Goal: Information Seeking & Learning: Learn about a topic

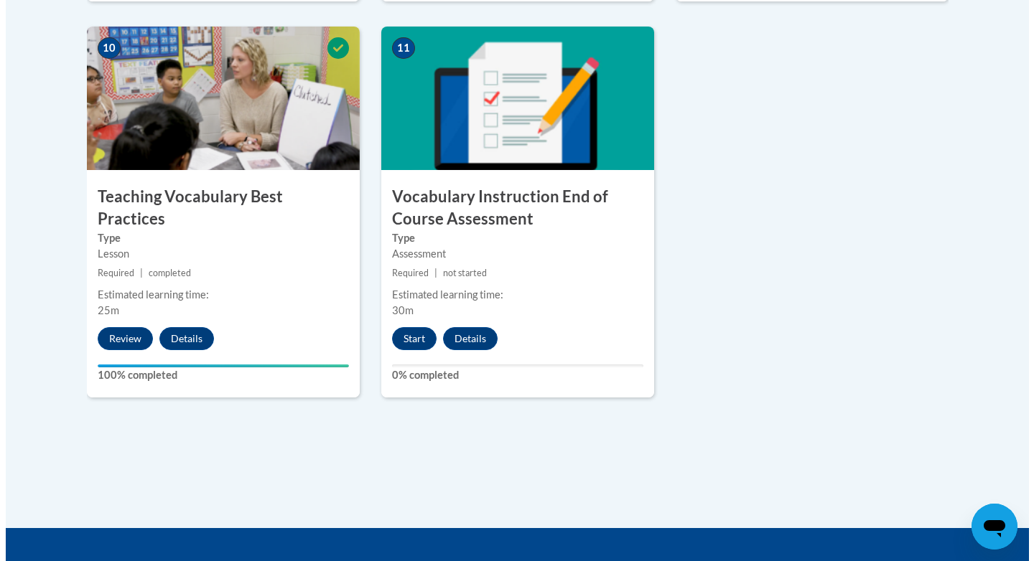
scroll to position [1618, 0]
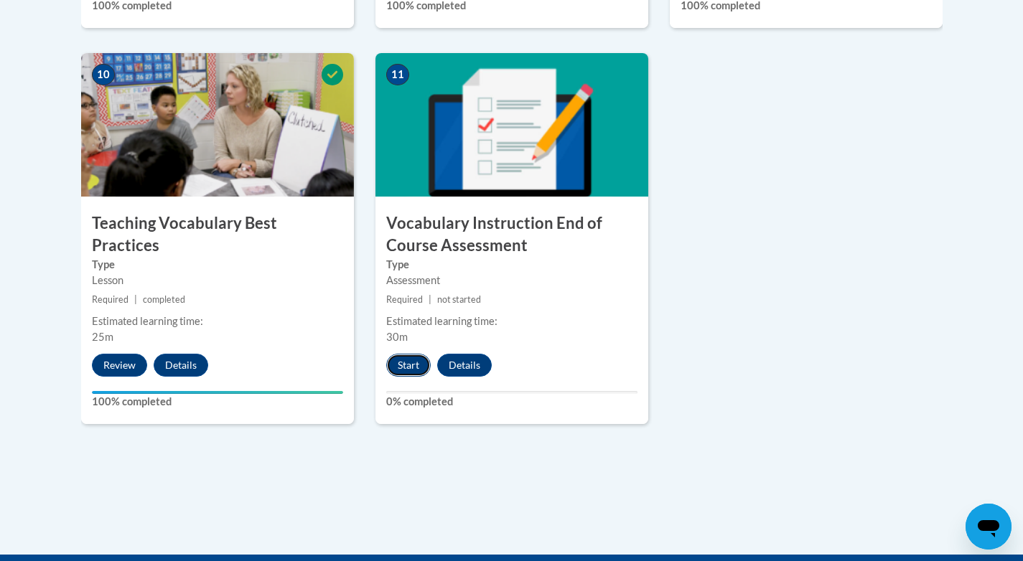
click at [409, 367] on button "Start" at bounding box center [408, 365] width 45 height 23
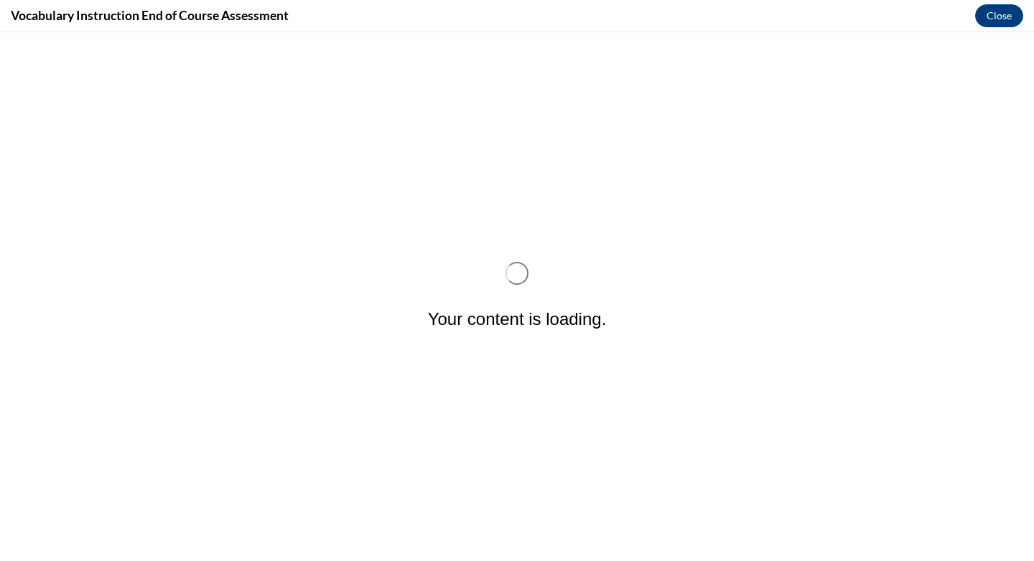
scroll to position [0, 0]
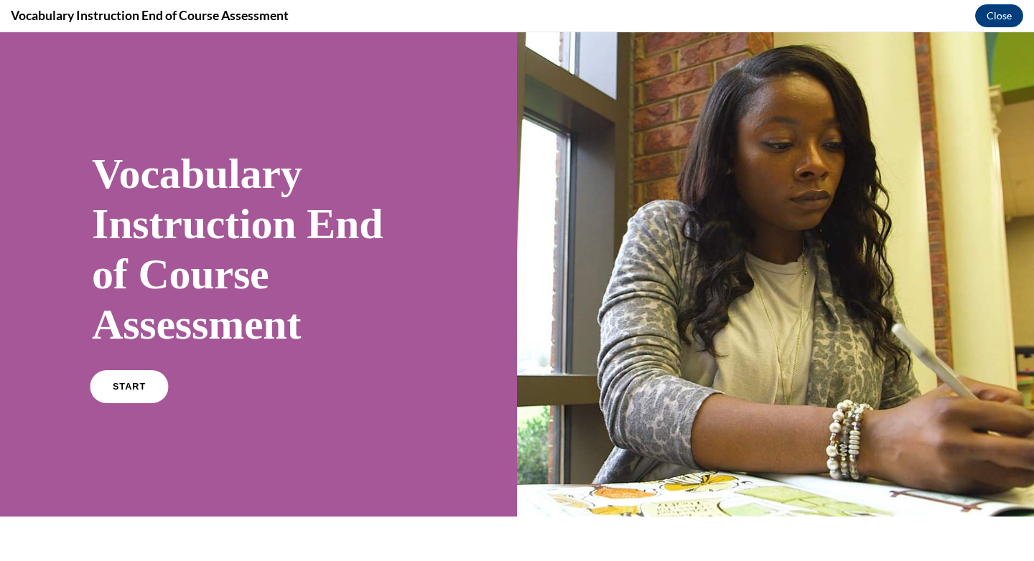
click at [100, 381] on link "START" at bounding box center [129, 386] width 78 height 33
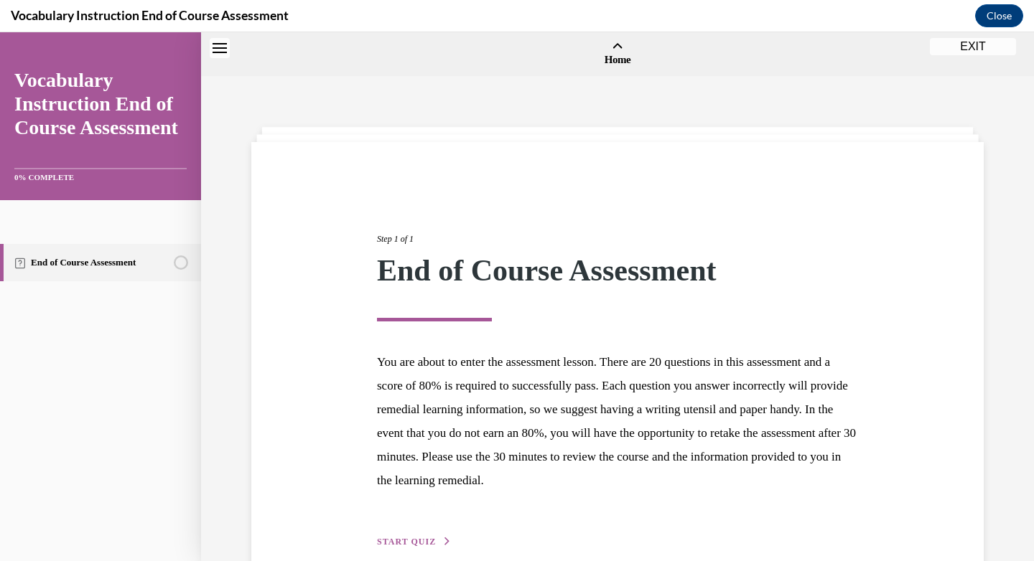
scroll to position [45, 0]
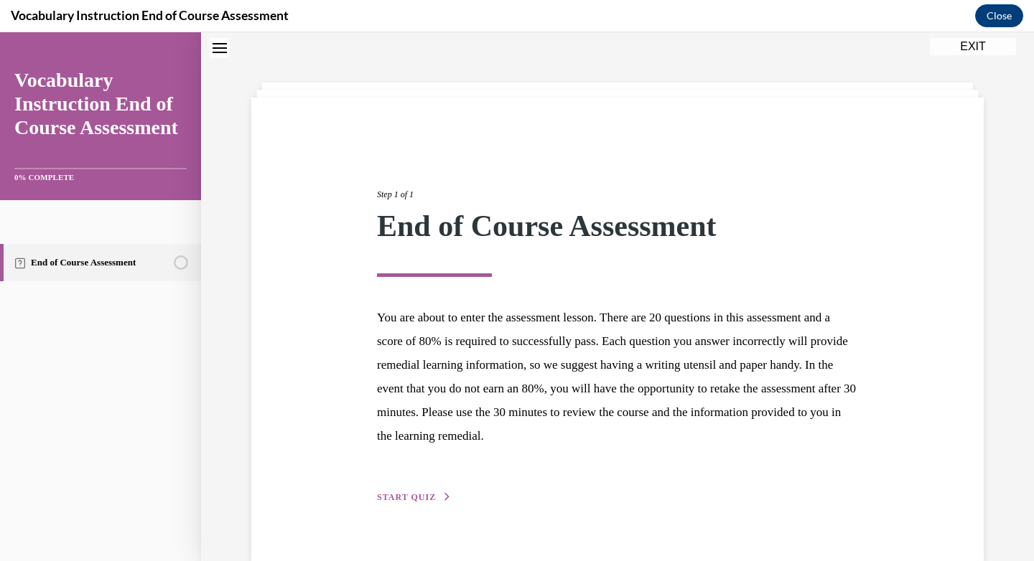
click at [408, 496] on span "START QUIZ" at bounding box center [406, 498] width 59 height 10
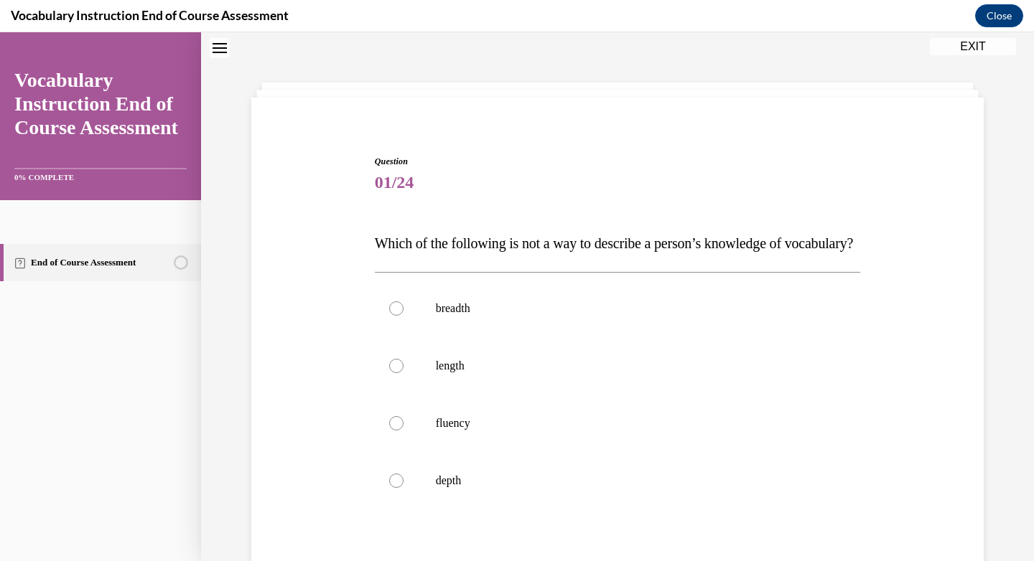
scroll to position [44, 0]
click at [392, 374] on div at bounding box center [396, 367] width 14 height 14
click at [392, 374] on input "length" at bounding box center [396, 367] width 14 height 14
radio input "true"
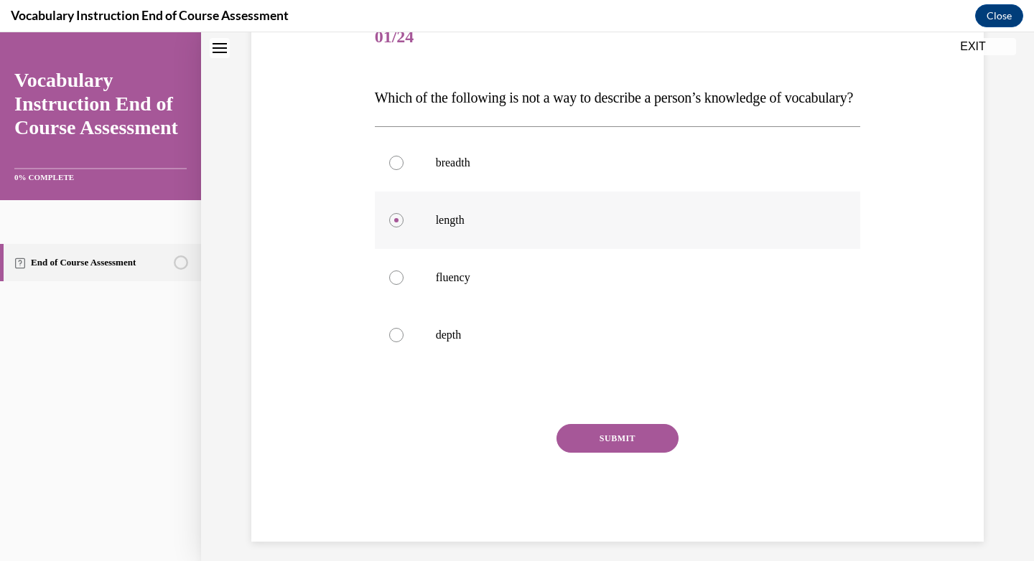
scroll to position [228, 0]
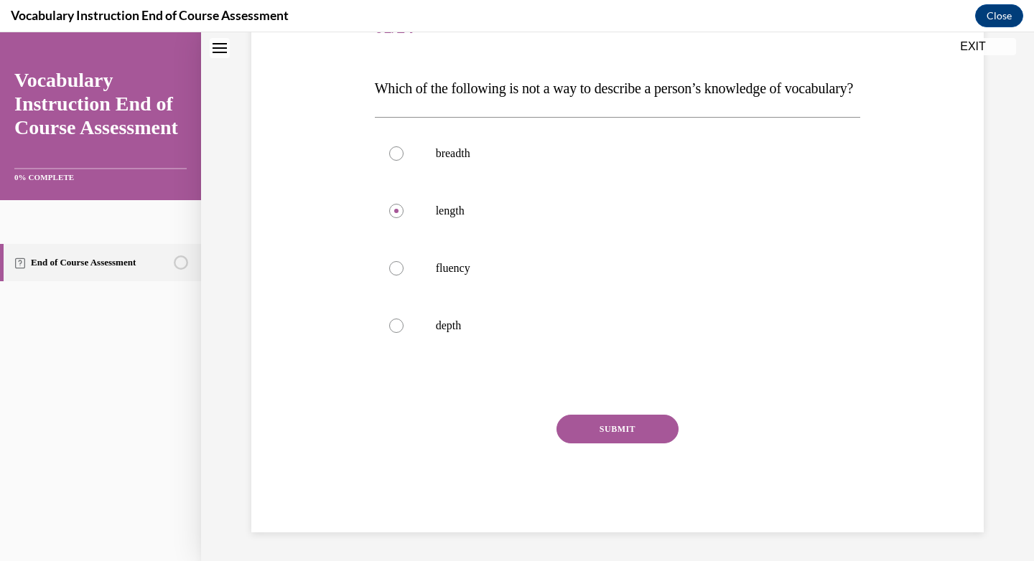
click at [635, 432] on button "SUBMIT" at bounding box center [617, 429] width 122 height 29
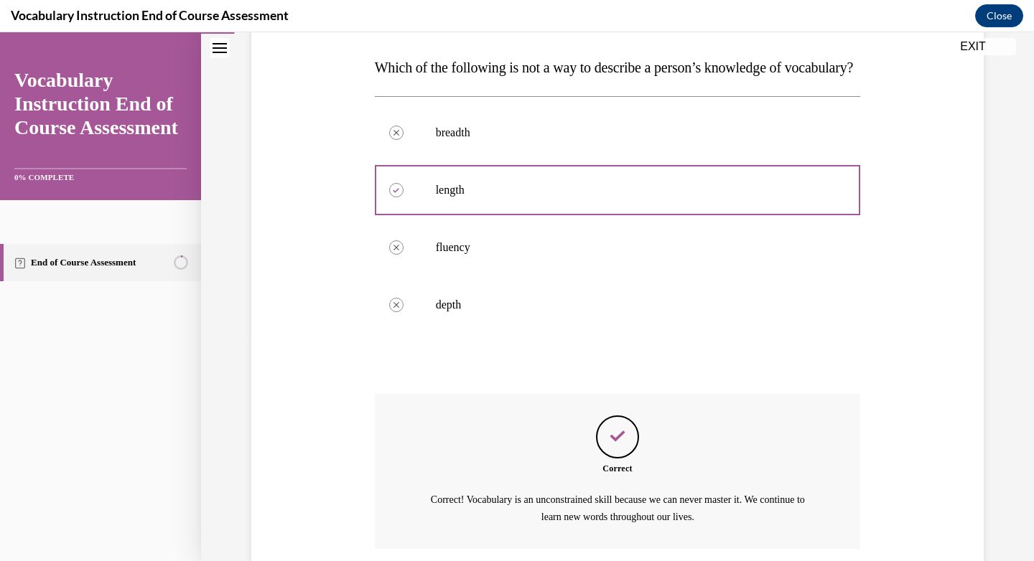
scroll to position [362, 0]
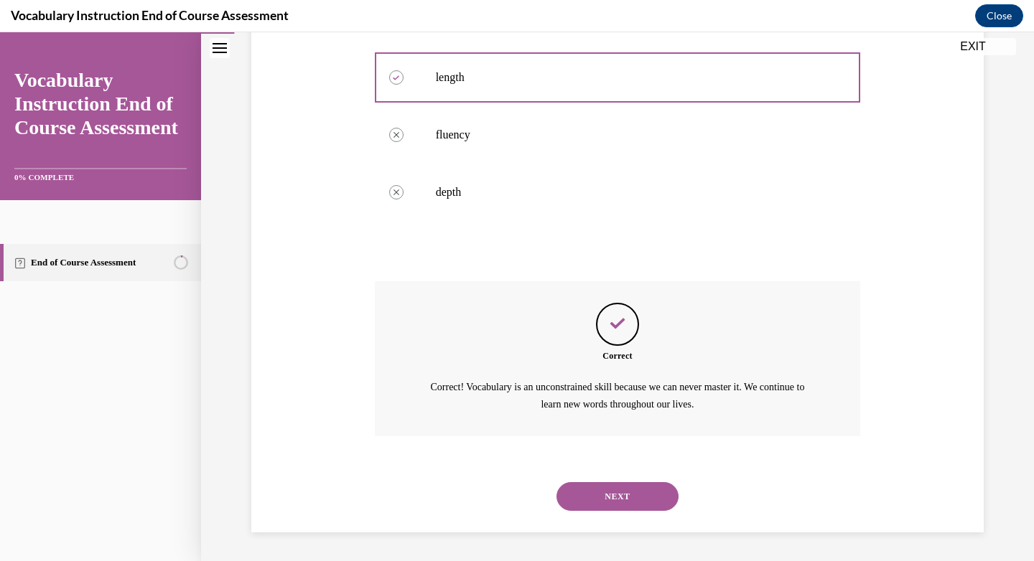
click at [612, 487] on button "NEXT" at bounding box center [617, 497] width 122 height 29
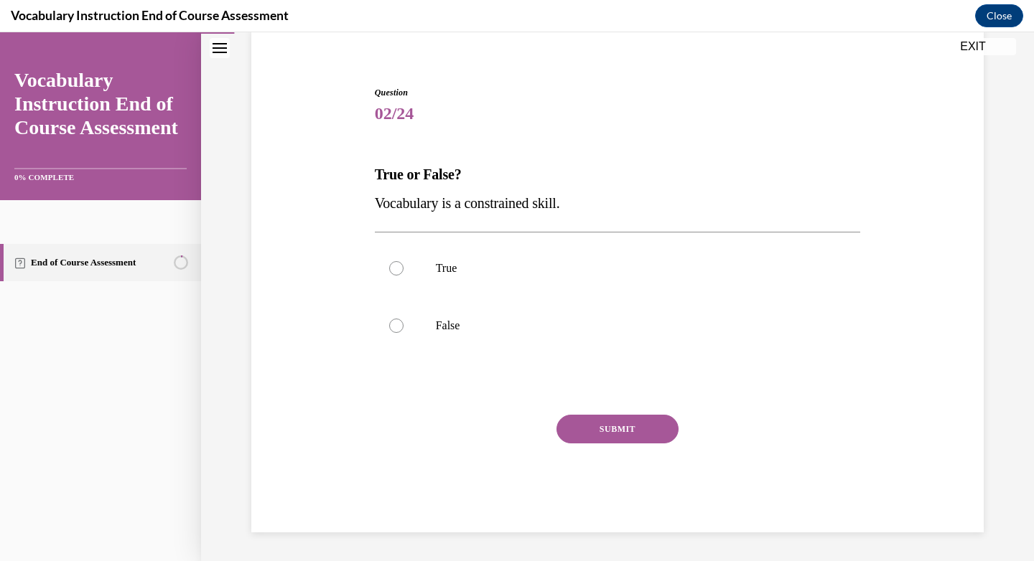
scroll to position [44, 0]
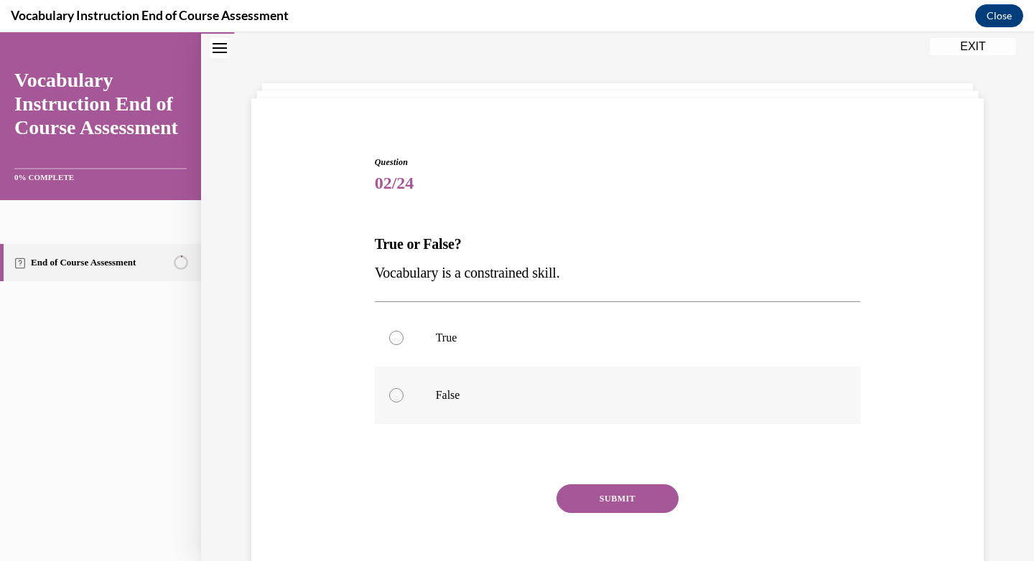
click at [390, 393] on div at bounding box center [396, 395] width 14 height 14
click at [390, 393] on input "False" at bounding box center [396, 395] width 14 height 14
radio input "true"
click at [596, 503] on button "SUBMIT" at bounding box center [617, 499] width 122 height 29
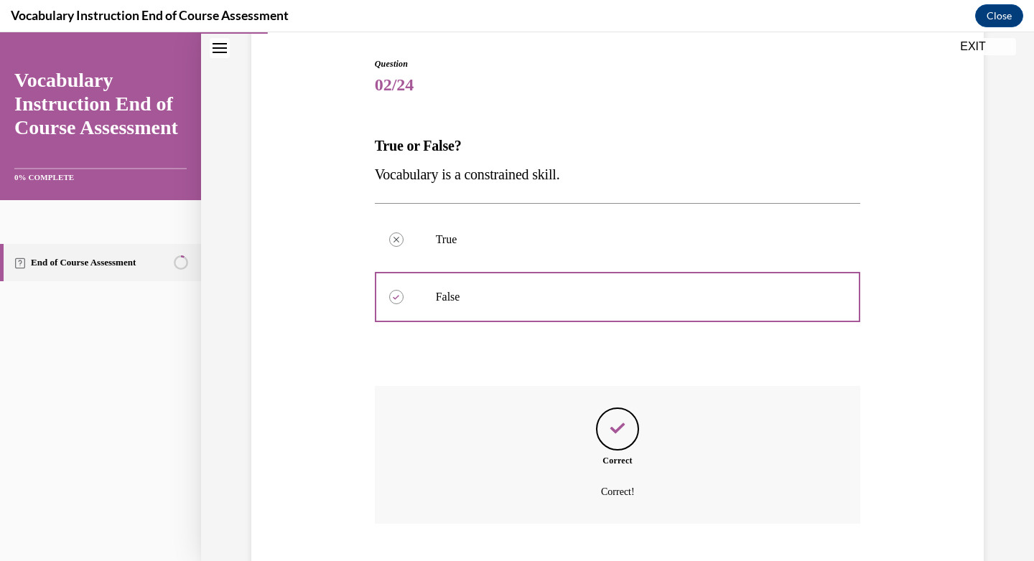
scroll to position [230, 0]
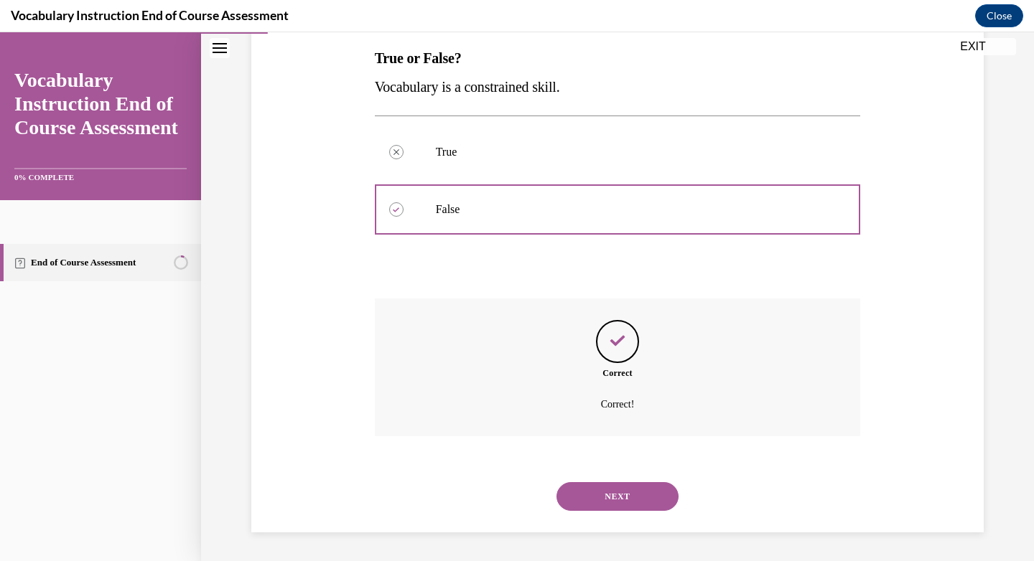
click at [605, 503] on button "NEXT" at bounding box center [617, 497] width 122 height 29
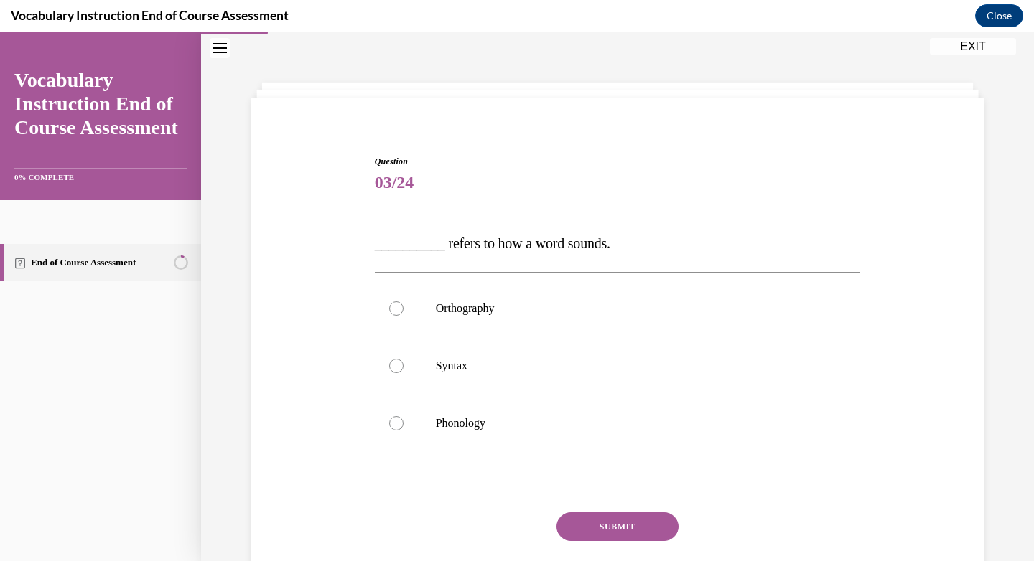
scroll to position [44, 0]
click at [390, 424] on div at bounding box center [396, 424] width 14 height 14
click at [390, 424] on input "Phonology" at bounding box center [396, 424] width 14 height 14
radio input "true"
click at [615, 525] on button "SUBMIT" at bounding box center [617, 527] width 122 height 29
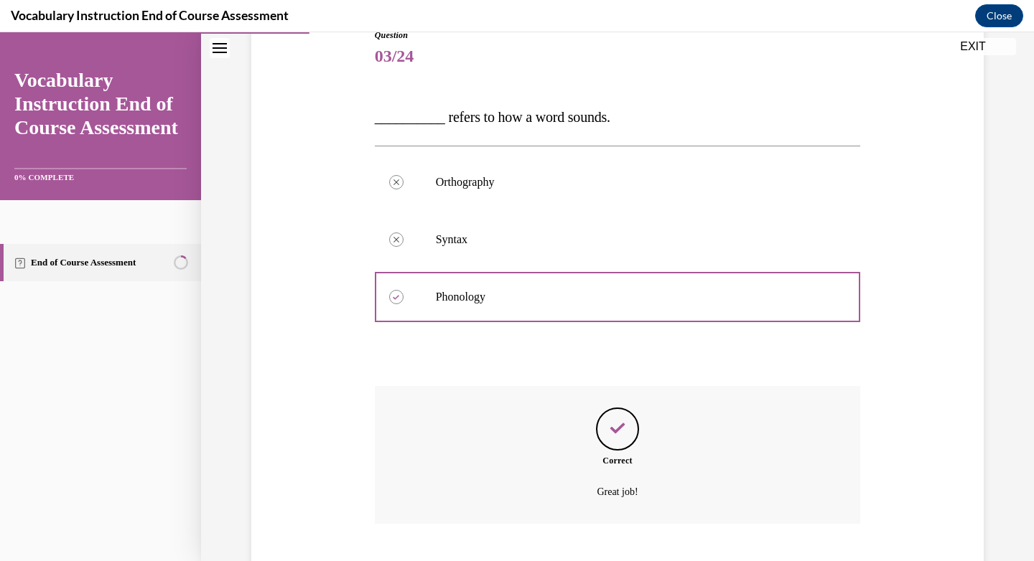
scroll to position [258, 0]
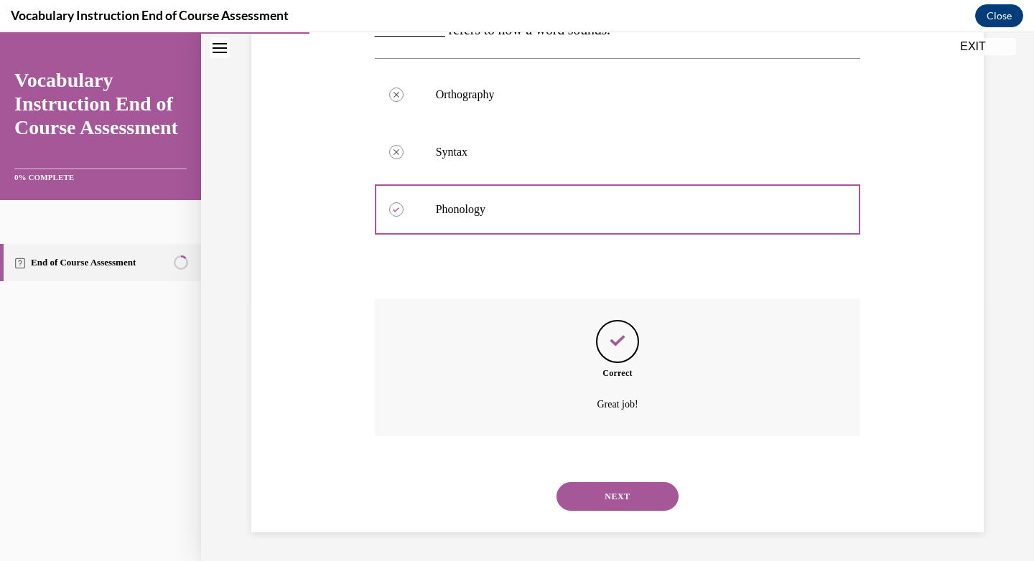
click at [621, 502] on button "NEXT" at bounding box center [617, 497] width 122 height 29
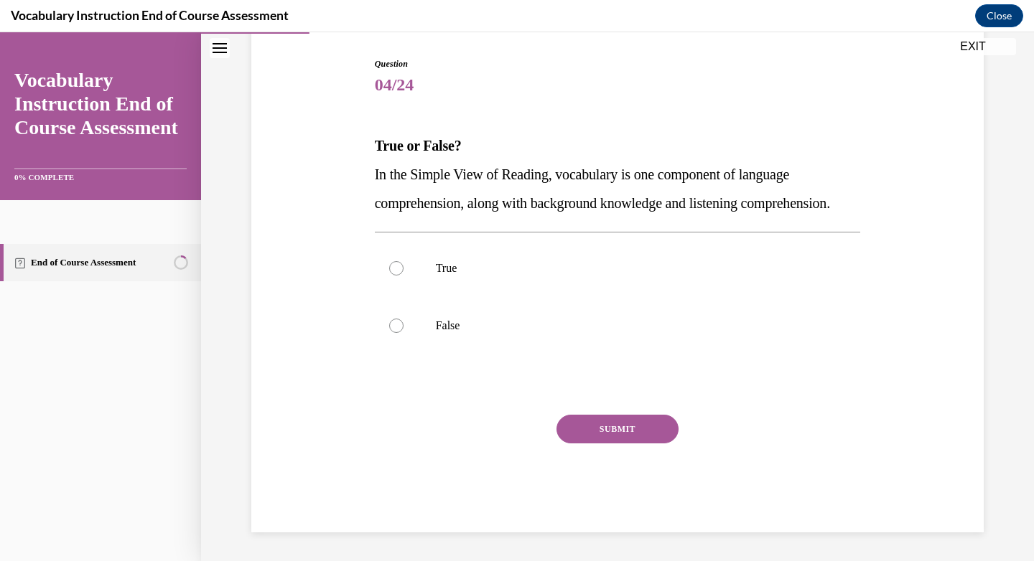
scroll to position [159, 0]
click at [389, 276] on div at bounding box center [396, 268] width 14 height 14
click at [389, 276] on input "True" at bounding box center [396, 268] width 14 height 14
radio input "true"
click at [623, 435] on button "SUBMIT" at bounding box center [617, 429] width 122 height 29
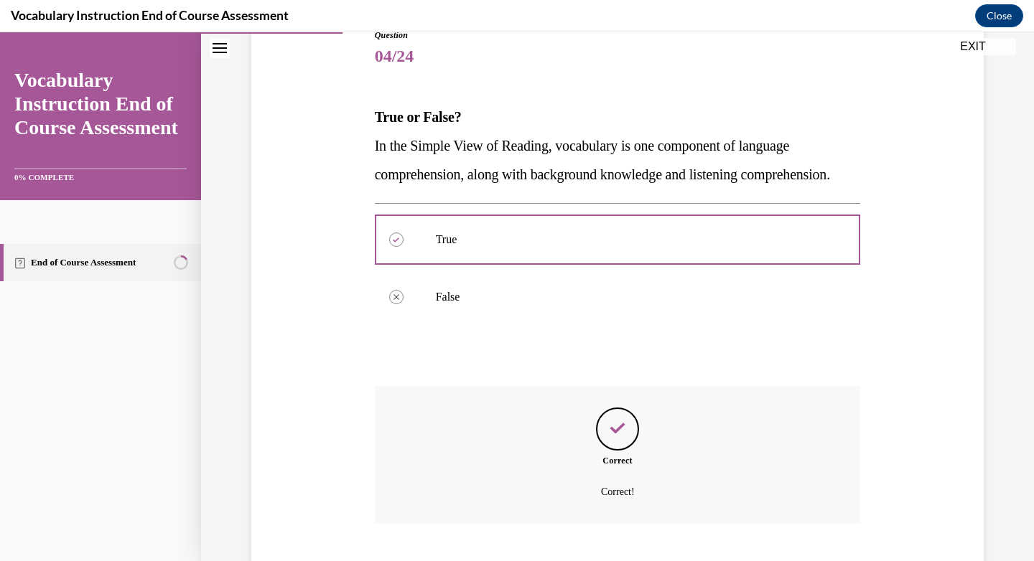
scroll to position [287, 0]
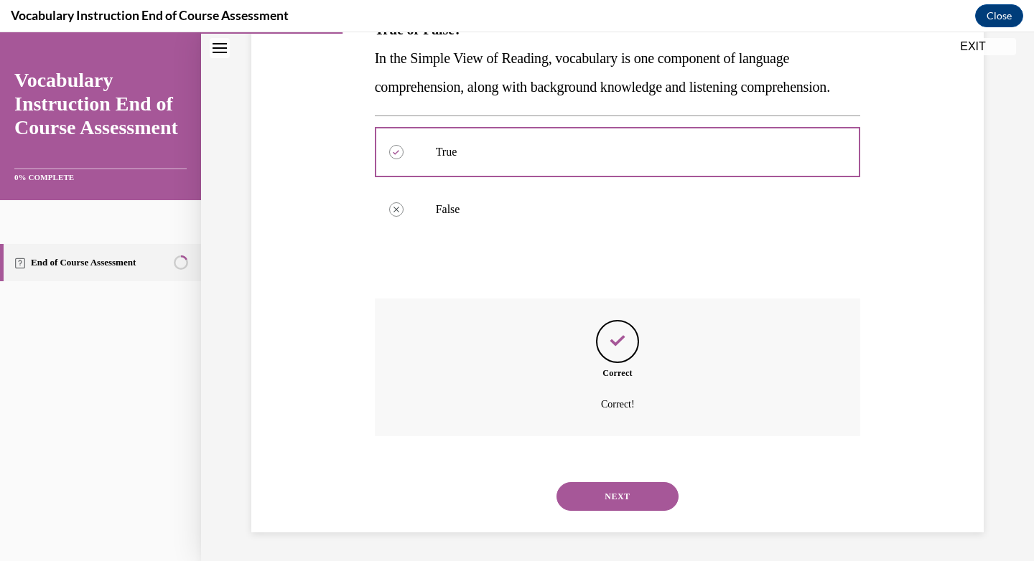
click at [609, 490] on button "NEXT" at bounding box center [617, 497] width 122 height 29
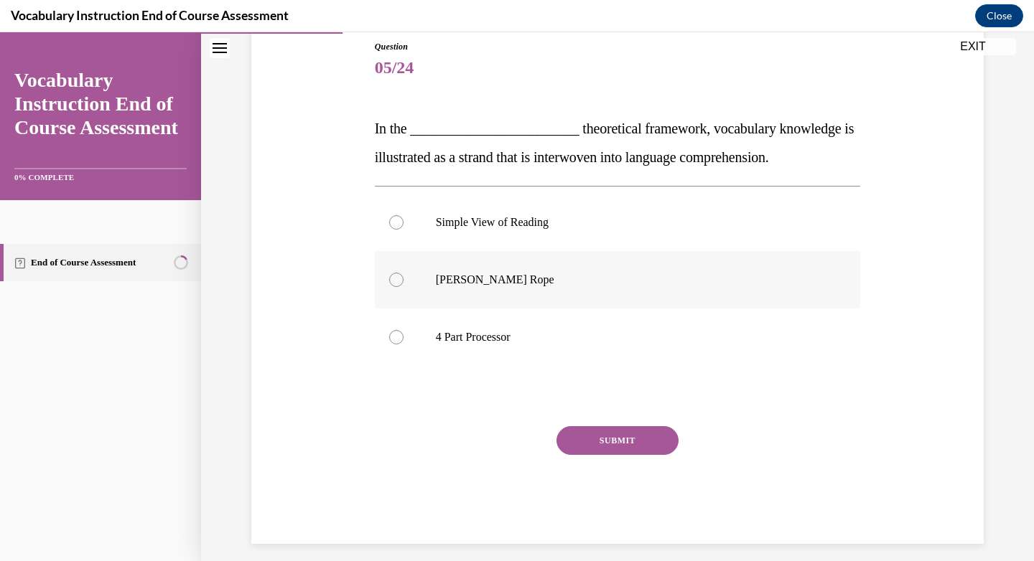
click at [389, 281] on div at bounding box center [396, 280] width 14 height 14
click at [389, 281] on input "[PERSON_NAME] Rope" at bounding box center [396, 280] width 14 height 14
radio input "true"
click at [612, 442] on button "SUBMIT" at bounding box center [617, 441] width 122 height 29
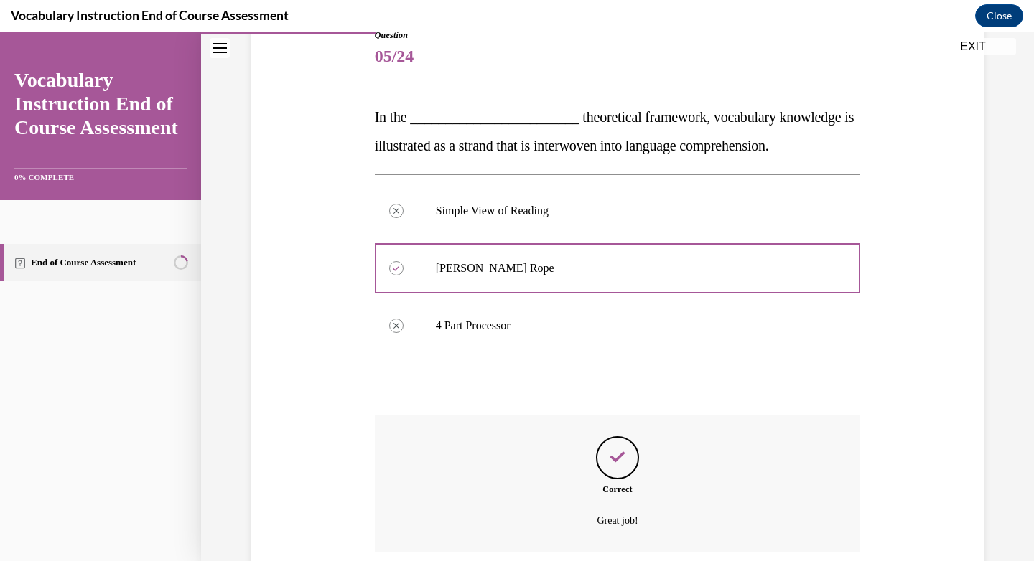
scroll to position [287, 0]
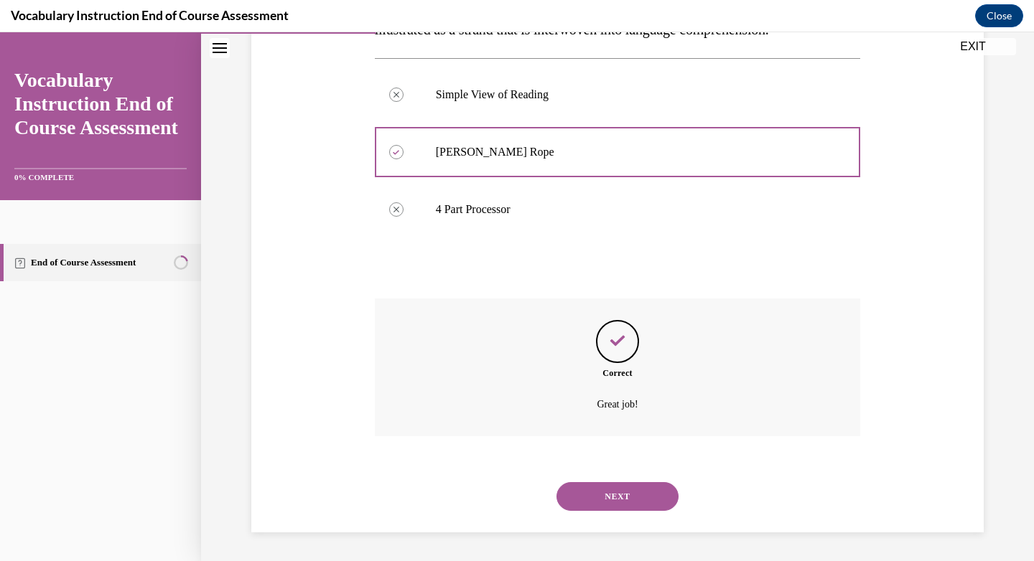
click at [600, 493] on button "NEXT" at bounding box center [617, 497] width 122 height 29
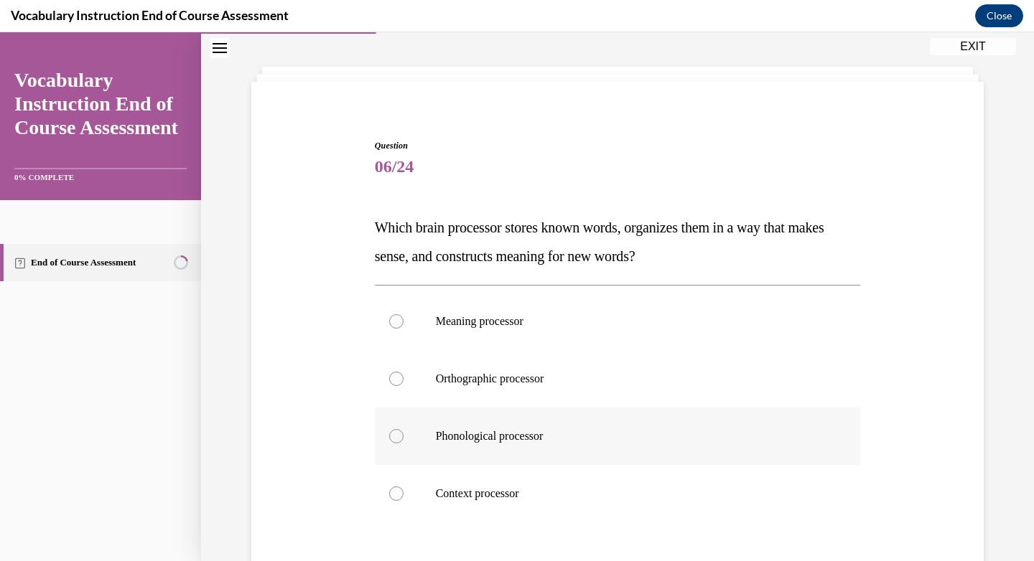
scroll to position [63, 0]
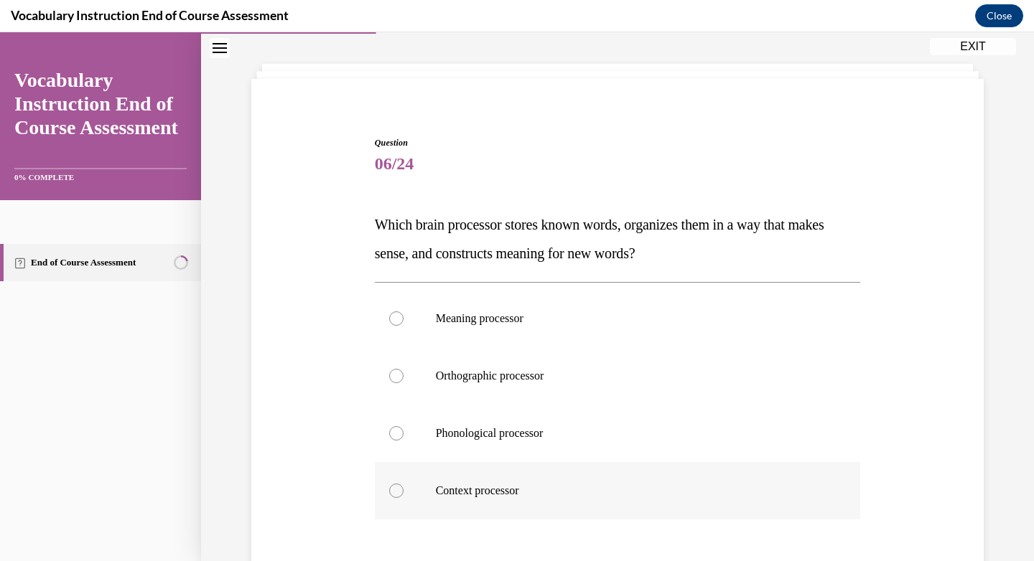
click at [392, 489] on div at bounding box center [396, 491] width 14 height 14
click at [392, 489] on input "Context processor" at bounding box center [396, 491] width 14 height 14
radio input "true"
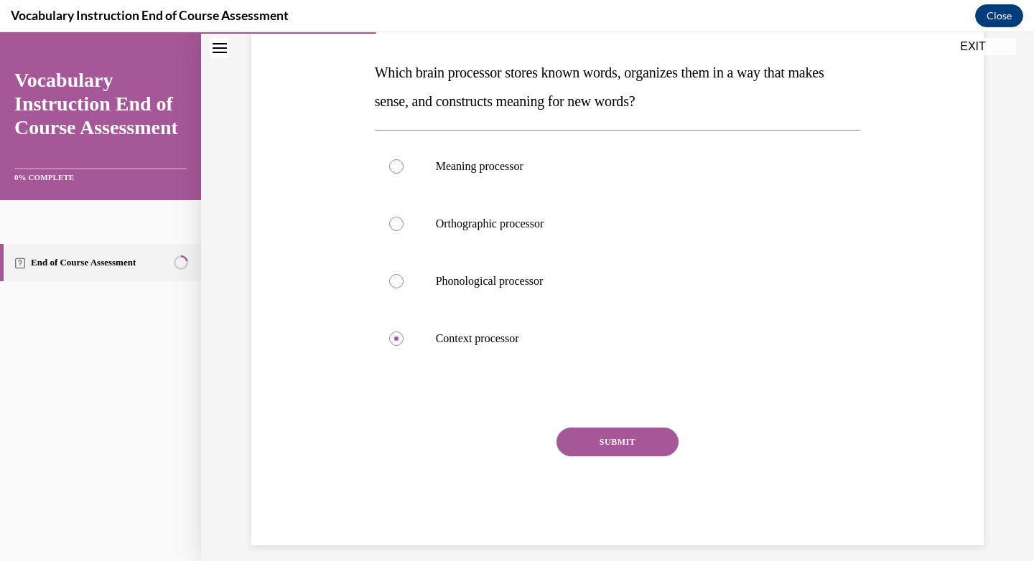
click at [616, 444] on button "SUBMIT" at bounding box center [617, 442] width 122 height 29
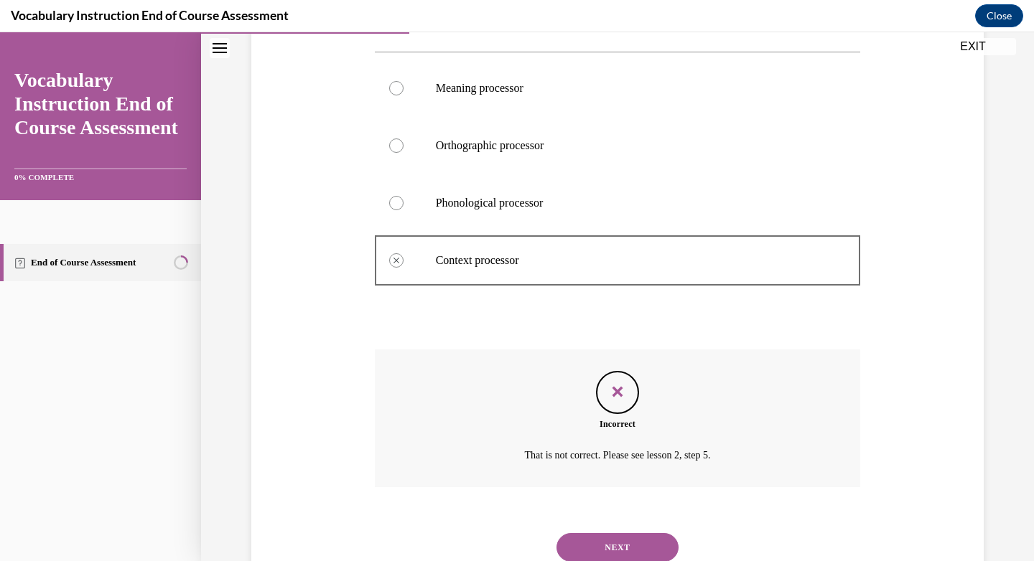
scroll to position [345, 0]
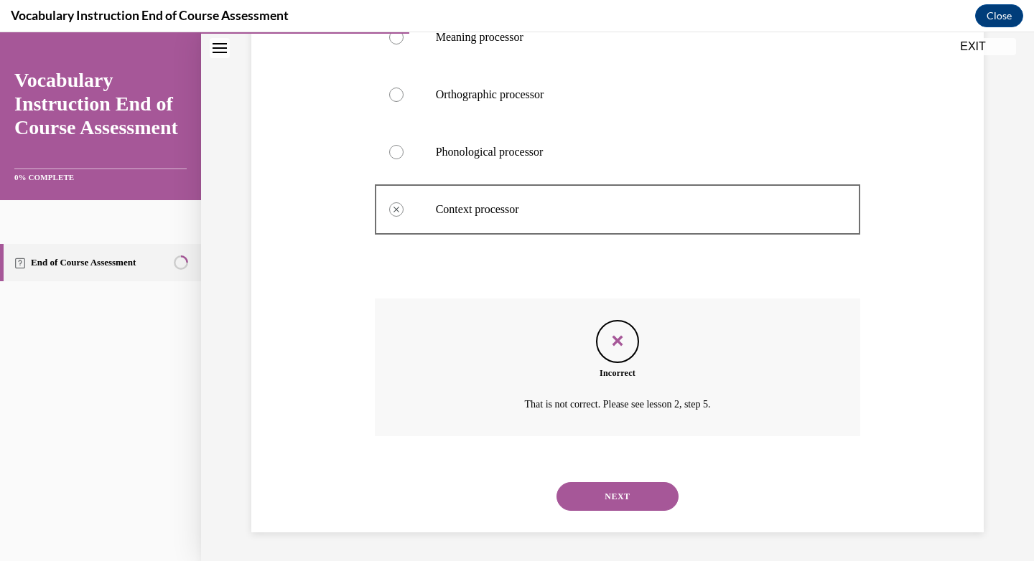
click at [630, 495] on button "NEXT" at bounding box center [617, 497] width 122 height 29
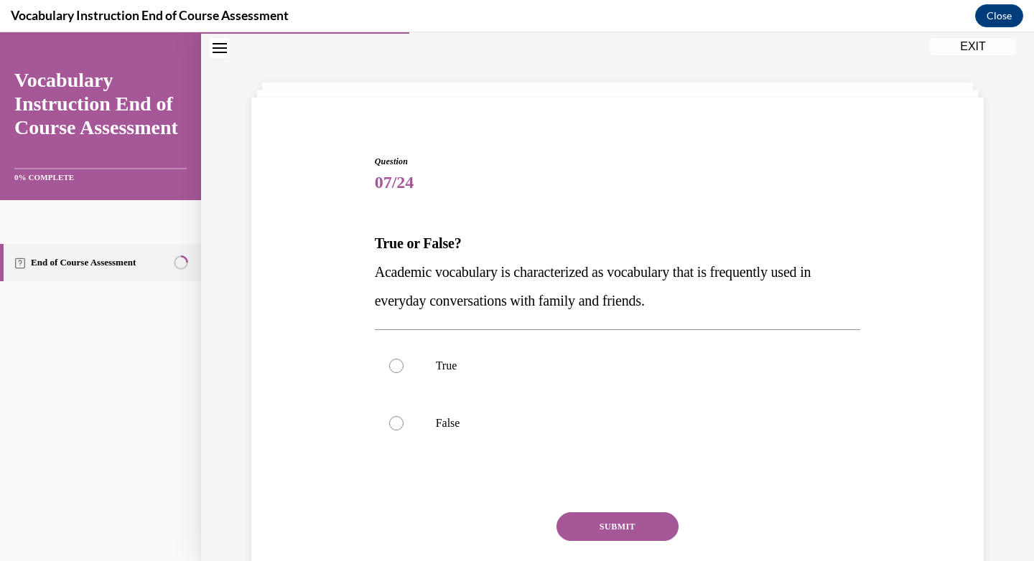
scroll to position [44, 0]
click at [391, 417] on div at bounding box center [396, 424] width 14 height 14
click at [391, 417] on input "False" at bounding box center [396, 424] width 14 height 14
radio input "true"
click at [651, 537] on button "SUBMIT" at bounding box center [617, 527] width 122 height 29
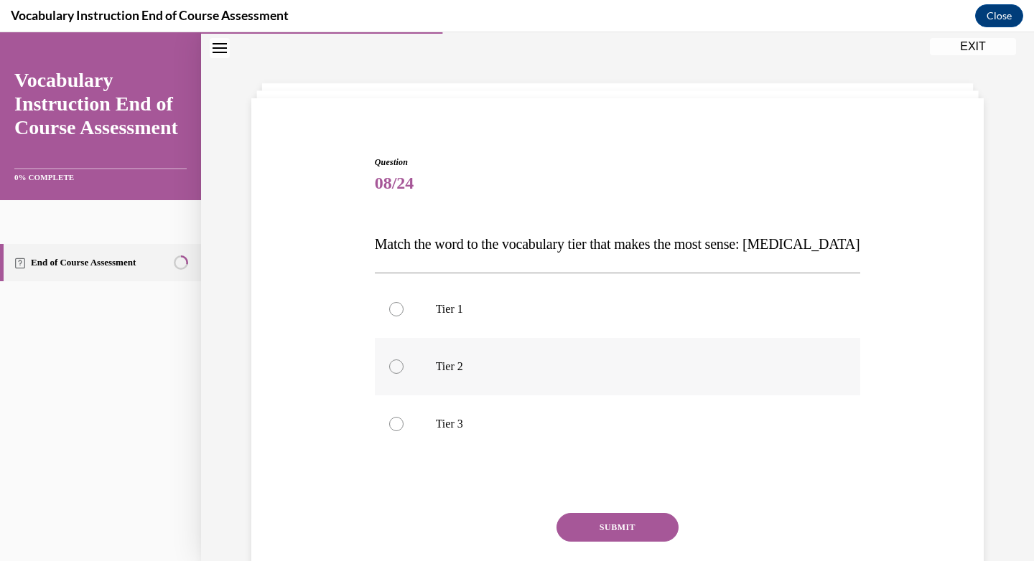
click at [391, 370] on div at bounding box center [396, 367] width 14 height 14
click at [391, 370] on input "Tier 2" at bounding box center [396, 367] width 14 height 14
radio input "true"
click at [617, 514] on button "SUBMIT" at bounding box center [617, 527] width 122 height 29
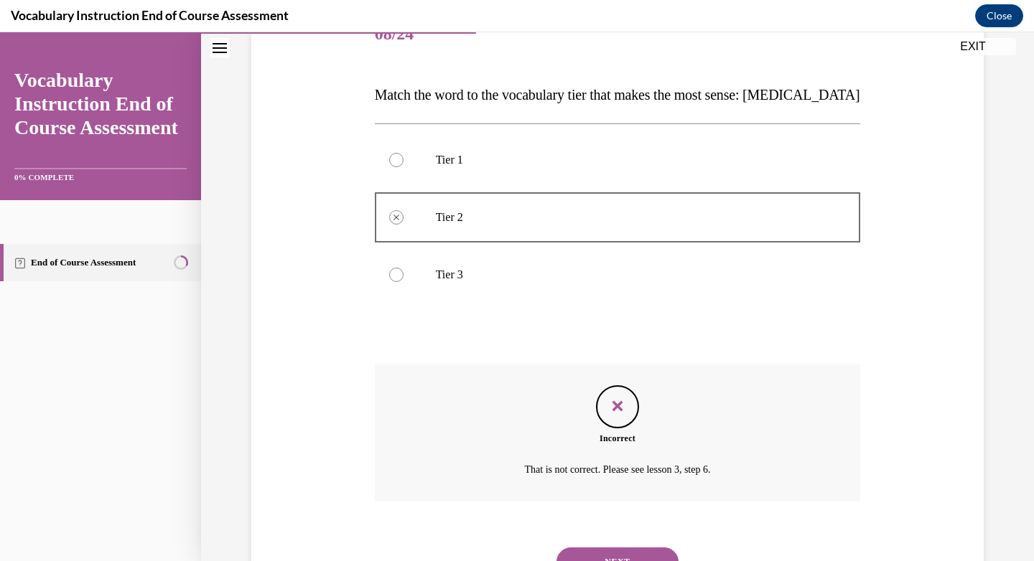
scroll to position [167, 0]
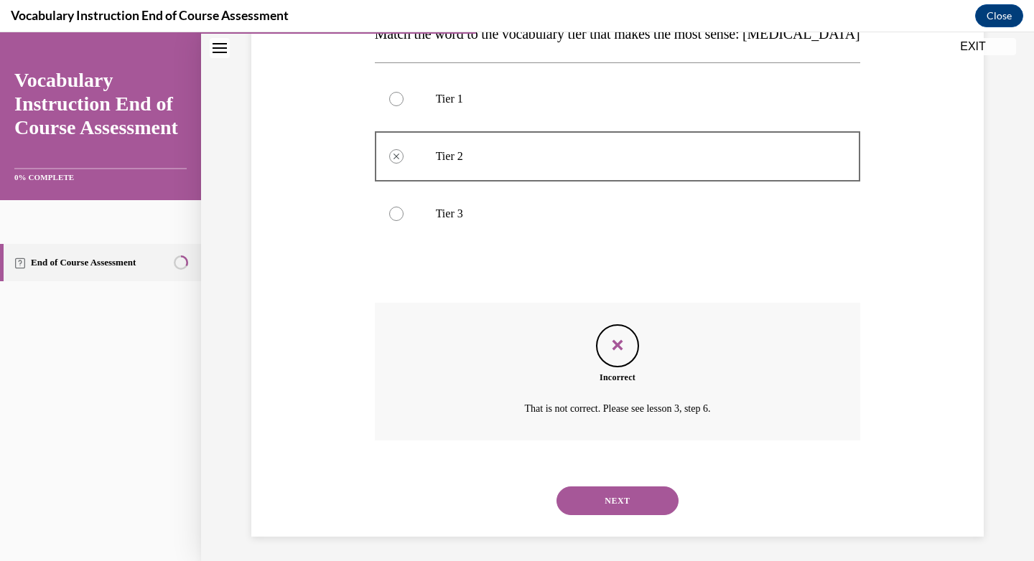
click at [597, 504] on button "NEXT" at bounding box center [617, 501] width 122 height 29
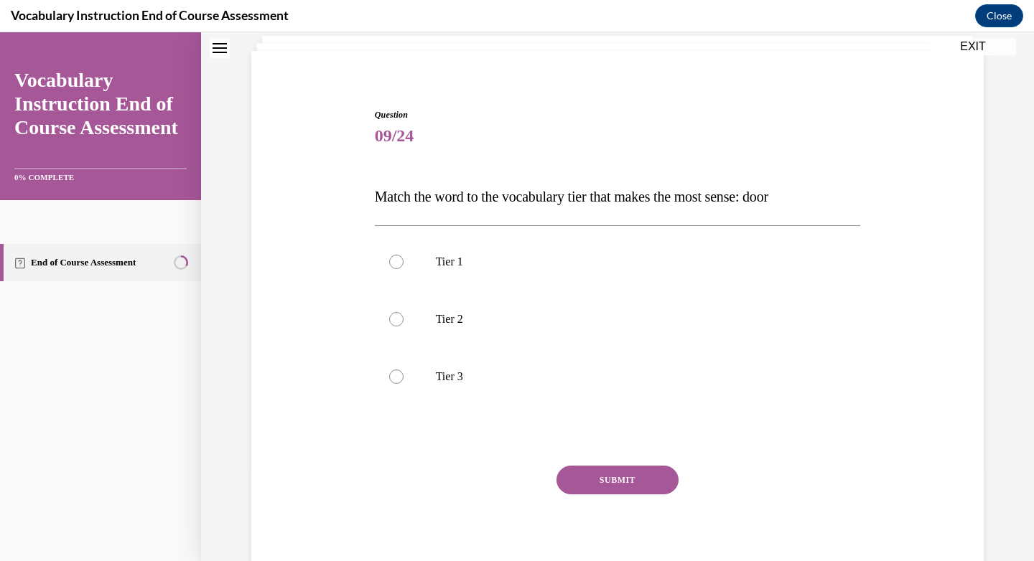
scroll to position [44, 0]
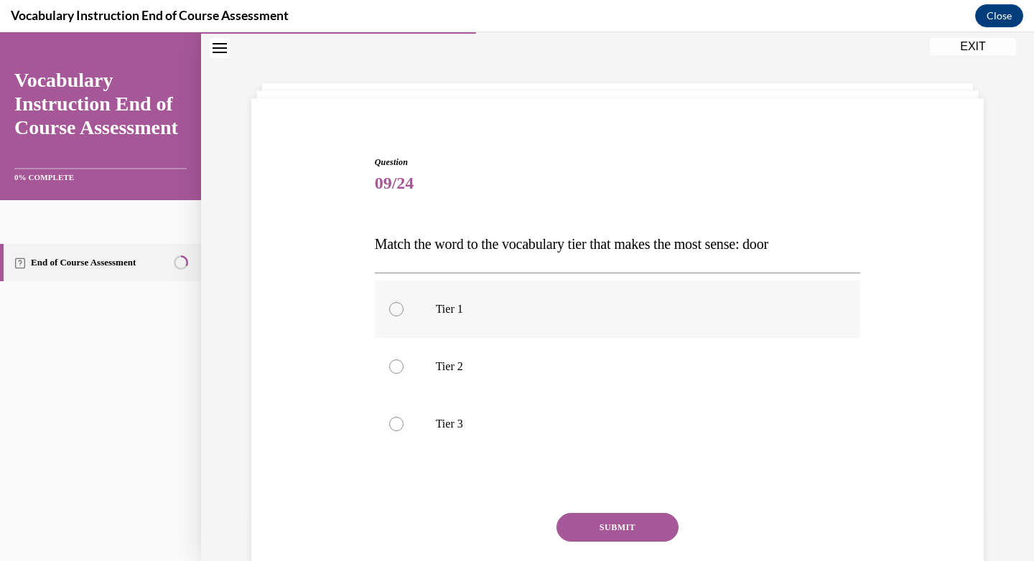
click at [391, 306] on div at bounding box center [396, 309] width 14 height 14
click at [391, 306] on input "Tier 1" at bounding box center [396, 309] width 14 height 14
radio input "true"
click at [612, 530] on button "SUBMIT" at bounding box center [617, 527] width 122 height 29
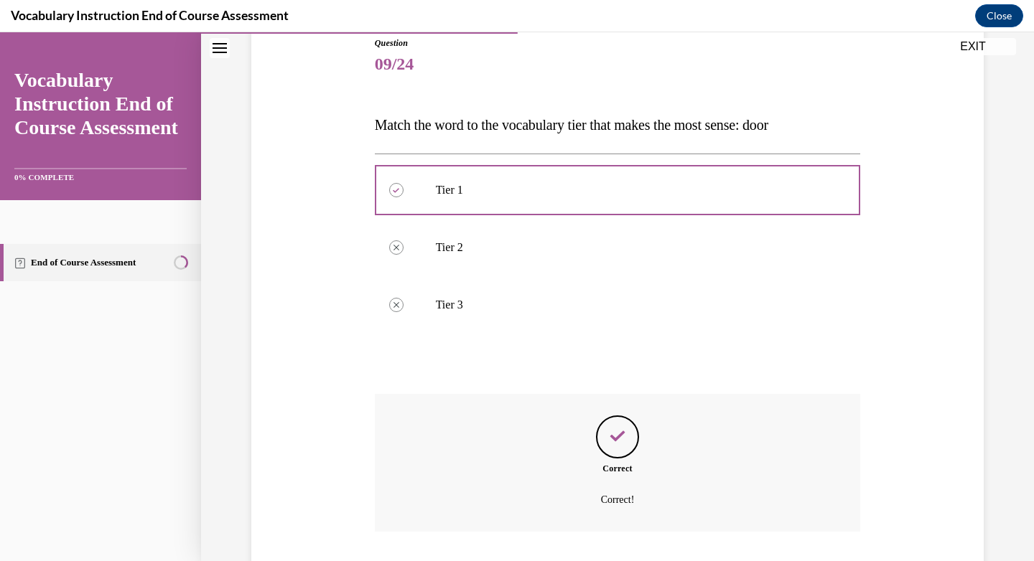
scroll to position [258, 0]
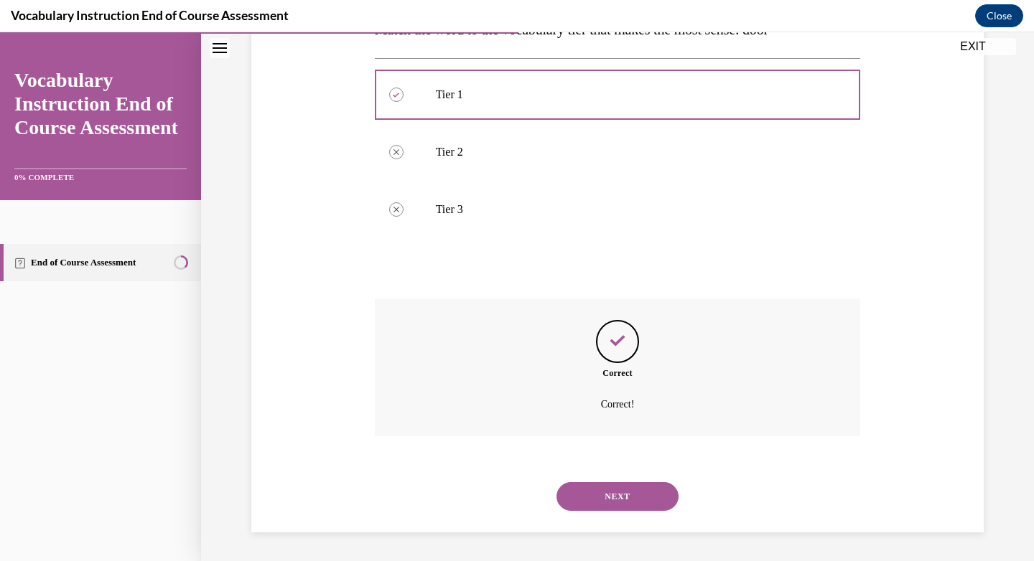
click at [613, 500] on button "NEXT" at bounding box center [617, 497] width 122 height 29
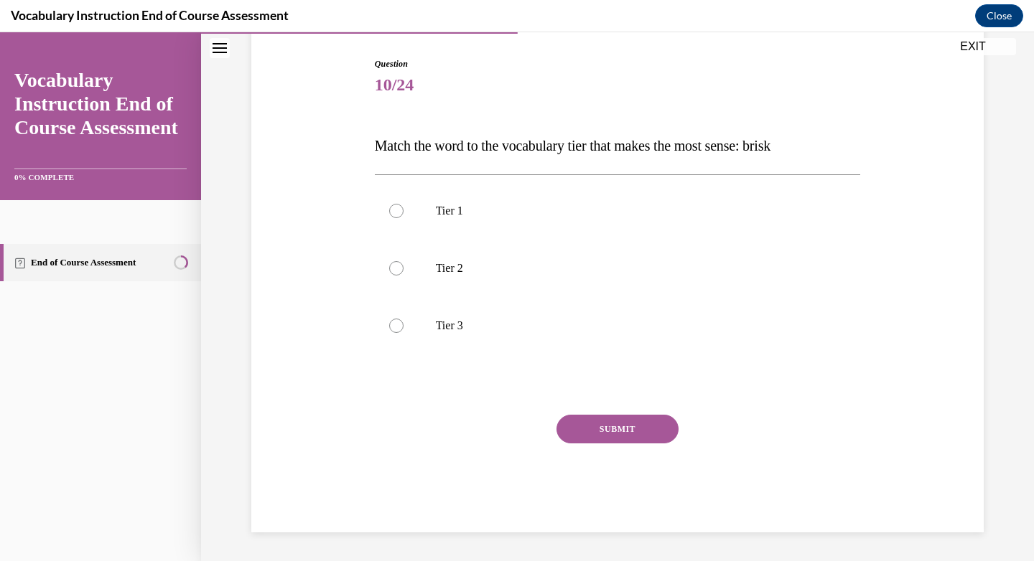
scroll to position [44, 0]
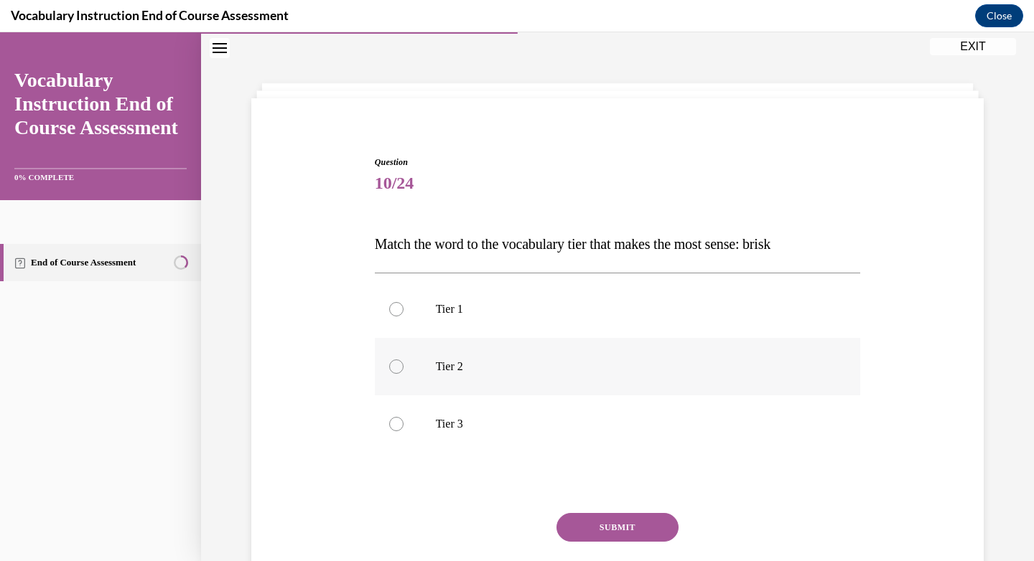
click at [506, 344] on label "Tier 2" at bounding box center [618, 366] width 486 height 57
click at [404, 360] on input "Tier 2" at bounding box center [396, 367] width 14 height 14
radio input "true"
click at [626, 524] on button "SUBMIT" at bounding box center [617, 527] width 122 height 29
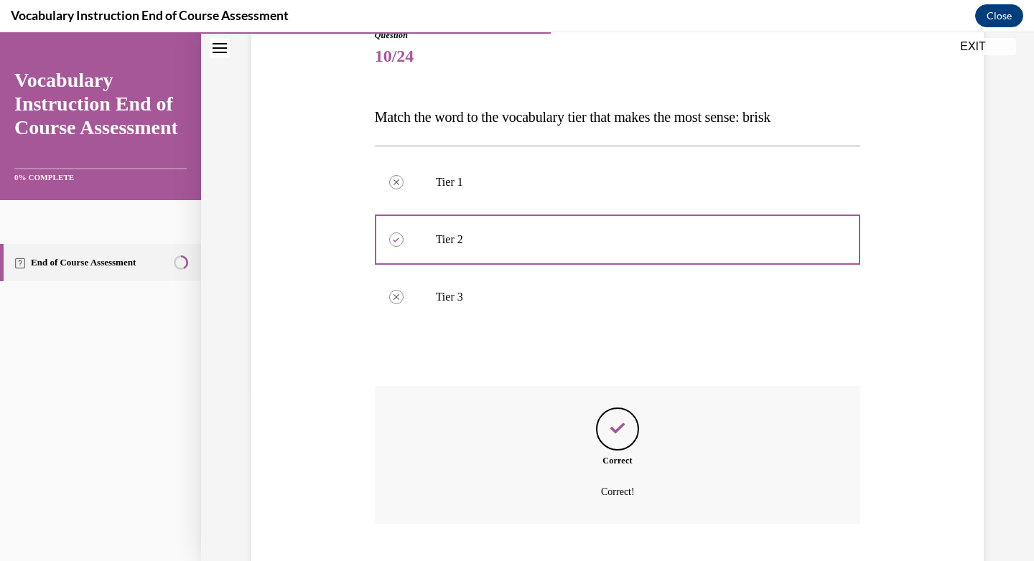
scroll to position [258, 0]
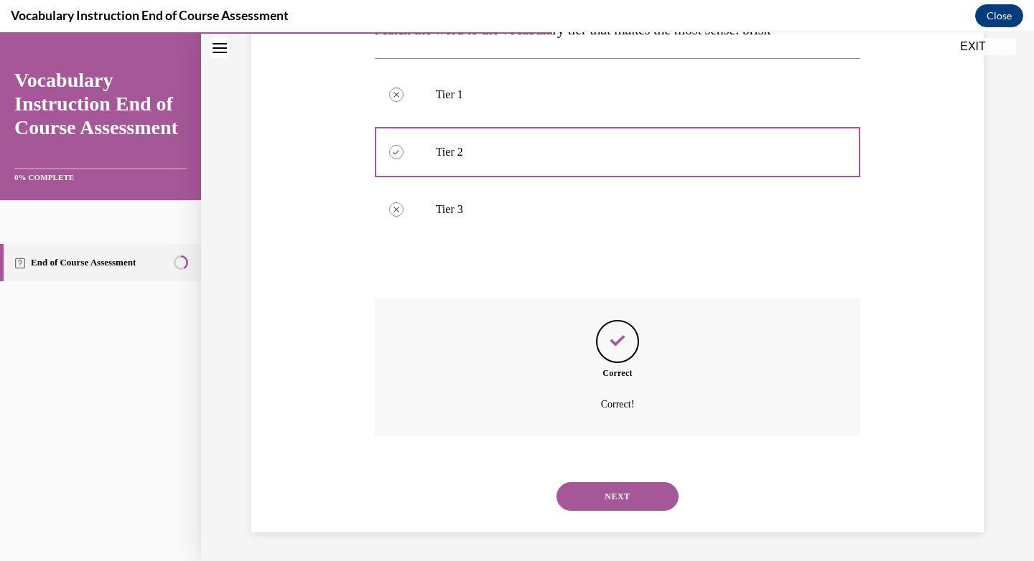
click at [636, 490] on button "NEXT" at bounding box center [617, 497] width 122 height 29
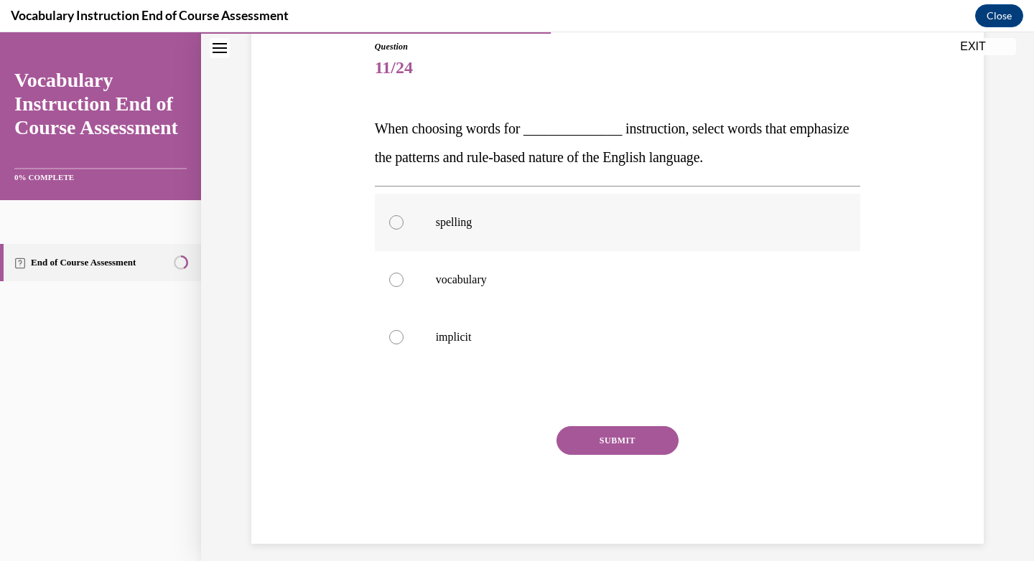
click at [391, 218] on div at bounding box center [396, 222] width 14 height 14
click at [391, 218] on input "spelling" at bounding box center [396, 222] width 14 height 14
radio input "true"
click at [610, 437] on button "SUBMIT" at bounding box center [617, 441] width 122 height 29
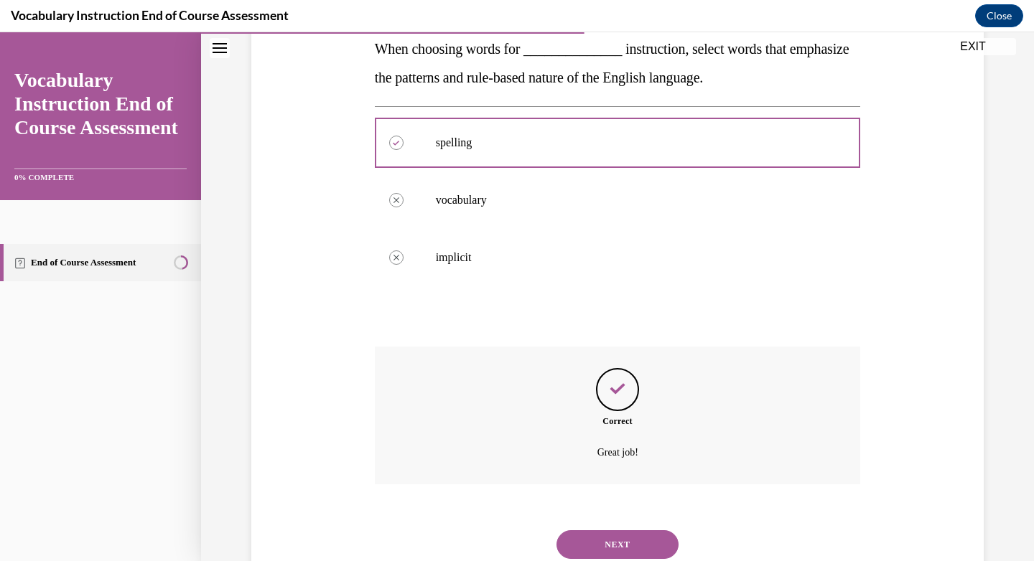
scroll to position [287, 0]
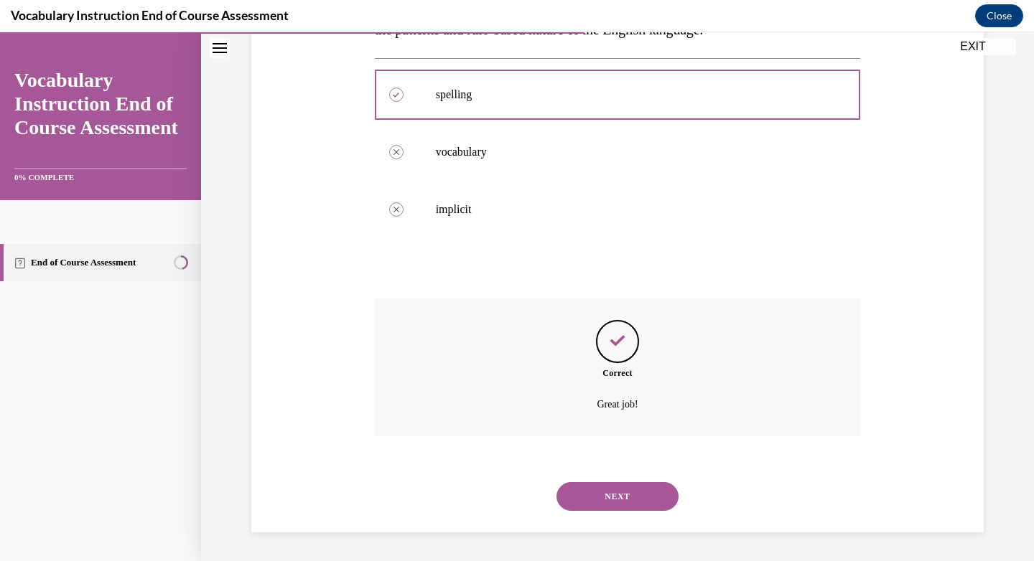
click at [583, 497] on button "NEXT" at bounding box center [617, 497] width 122 height 29
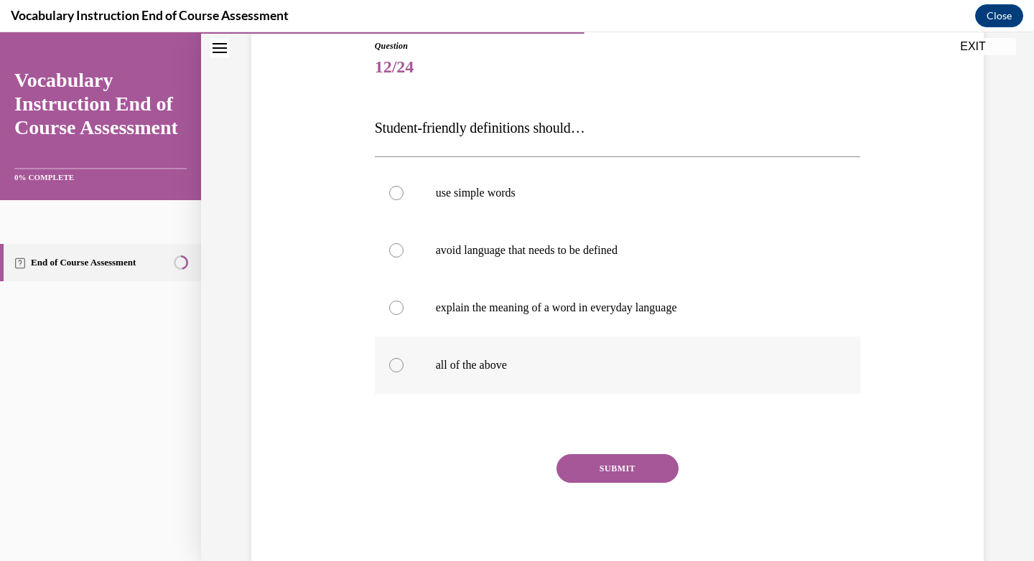
click at [392, 370] on div at bounding box center [396, 365] width 14 height 14
click at [392, 370] on input "all of the above" at bounding box center [396, 365] width 14 height 14
radio input "true"
click at [605, 474] on button "SUBMIT" at bounding box center [617, 469] width 122 height 29
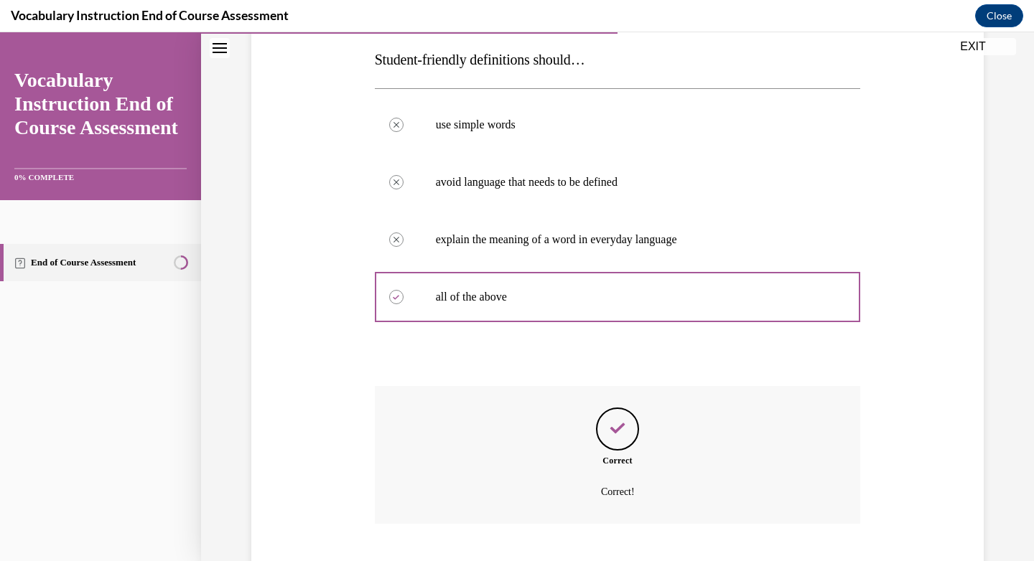
scroll to position [316, 0]
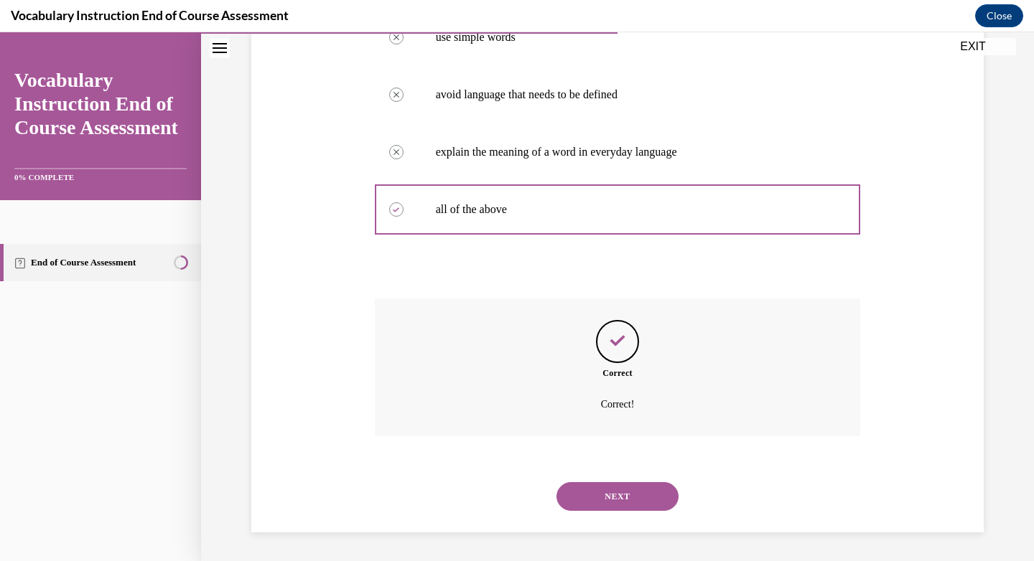
click at [611, 497] on button "NEXT" at bounding box center [617, 497] width 122 height 29
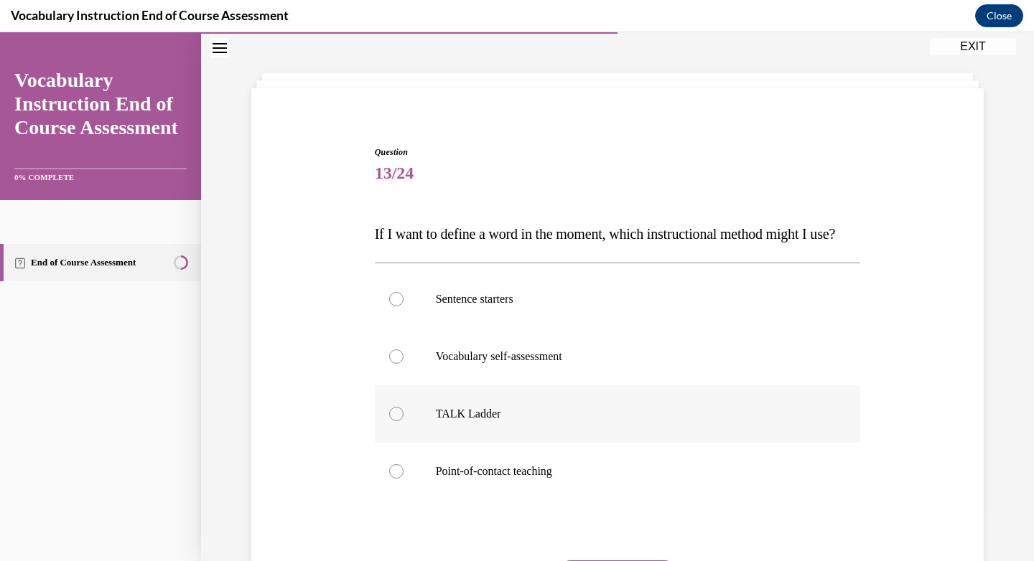
scroll to position [67, 0]
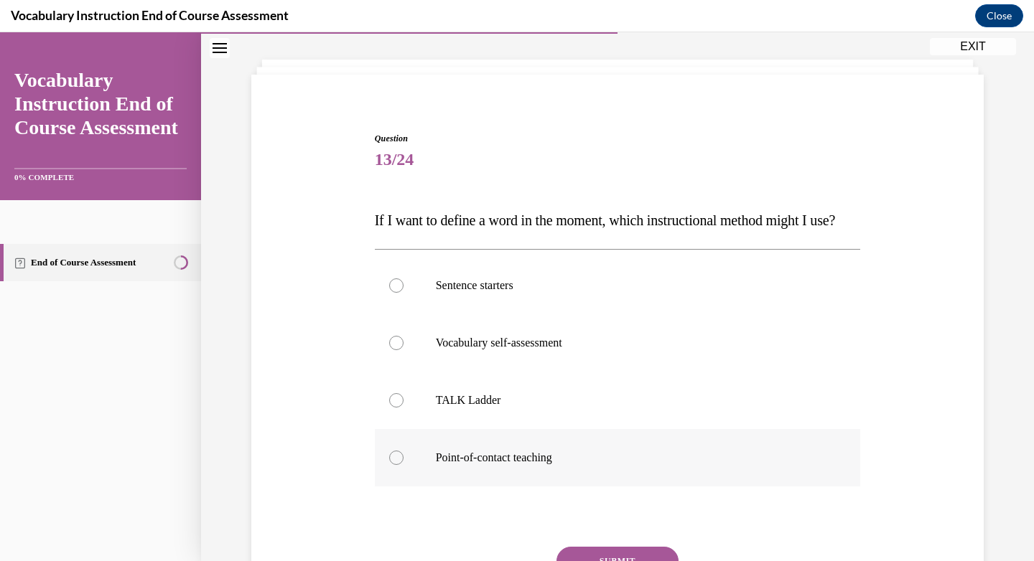
click at [393, 465] on div at bounding box center [396, 458] width 14 height 14
click at [393, 465] on input "Point-of-contact teaching" at bounding box center [396, 458] width 14 height 14
radio input "true"
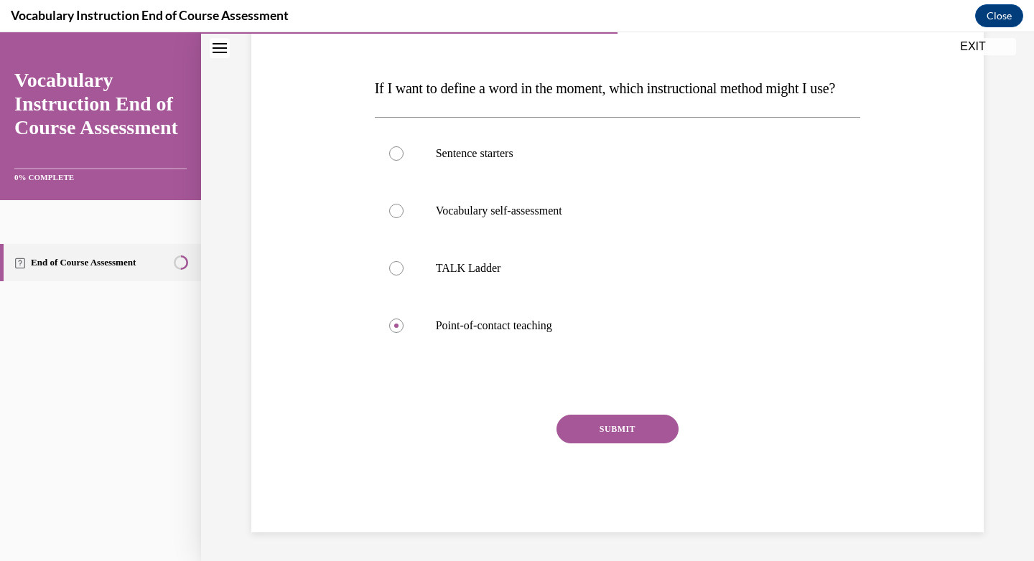
click at [643, 444] on button "SUBMIT" at bounding box center [617, 429] width 122 height 29
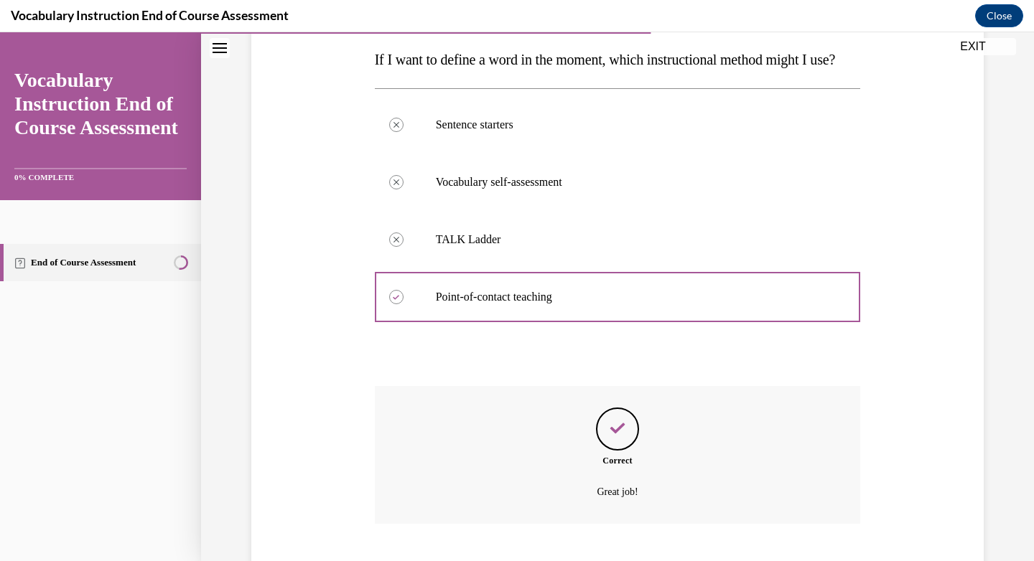
scroll to position [345, 0]
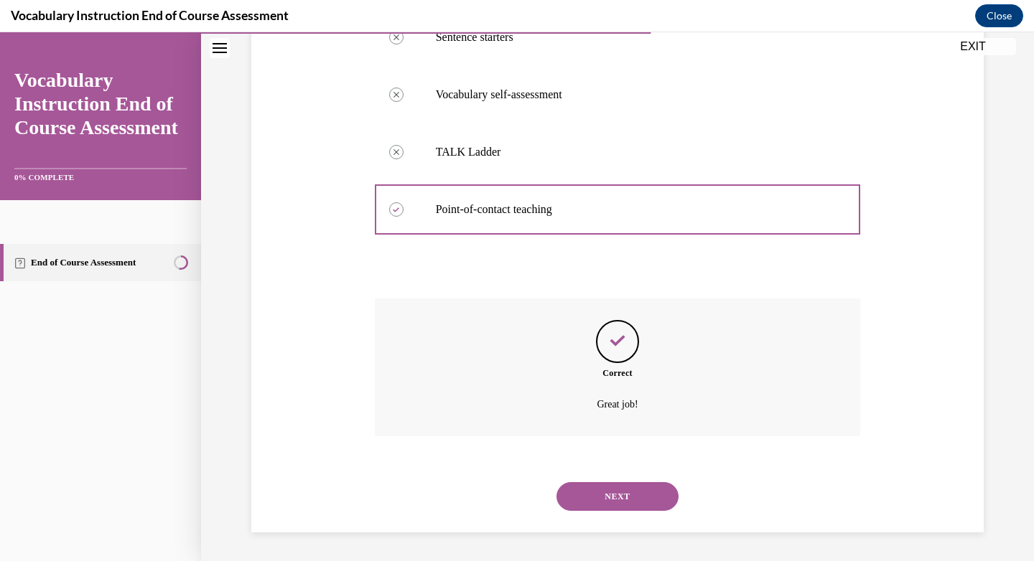
click at [602, 492] on button "NEXT" at bounding box center [617, 497] width 122 height 29
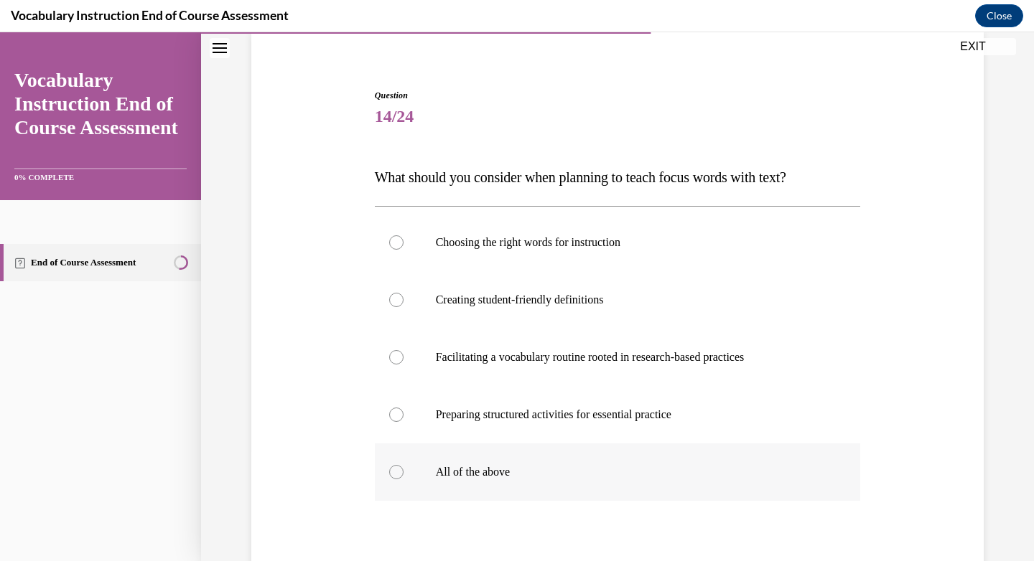
scroll to position [118, 0]
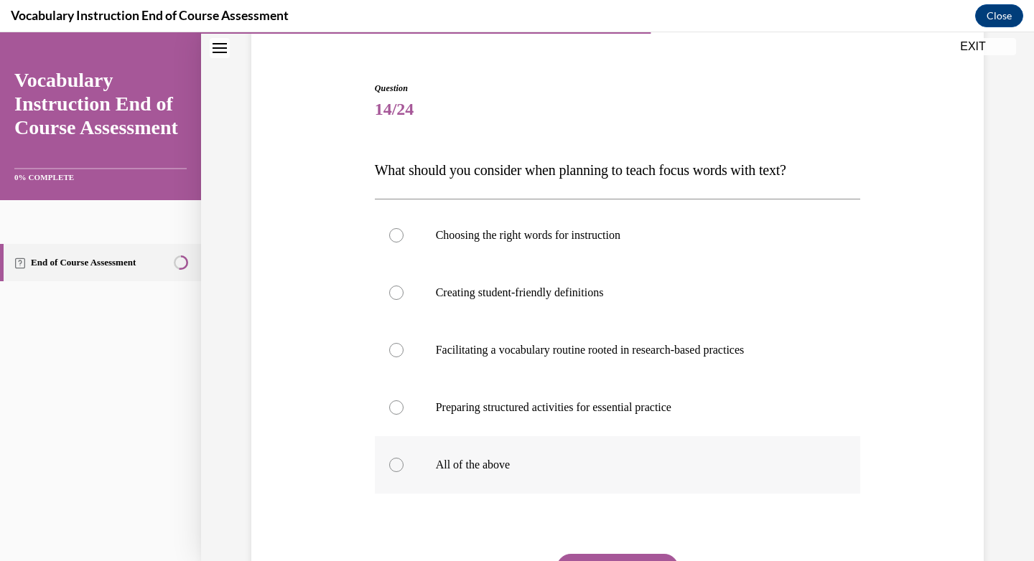
click at [393, 461] on div at bounding box center [396, 465] width 14 height 14
click at [393, 461] on input "All of the above" at bounding box center [396, 465] width 14 height 14
radio input "true"
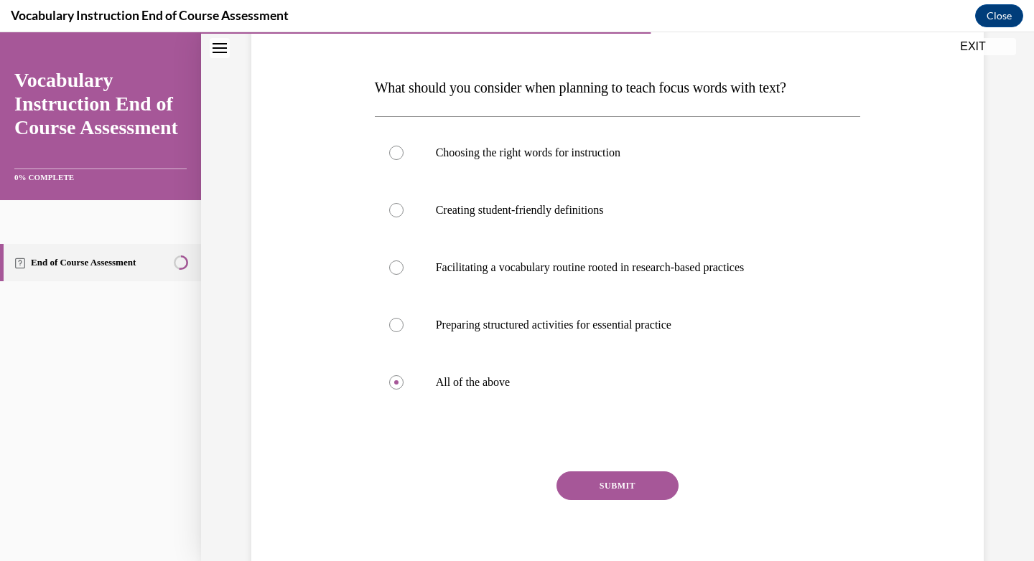
click at [630, 495] on button "SUBMIT" at bounding box center [617, 486] width 122 height 29
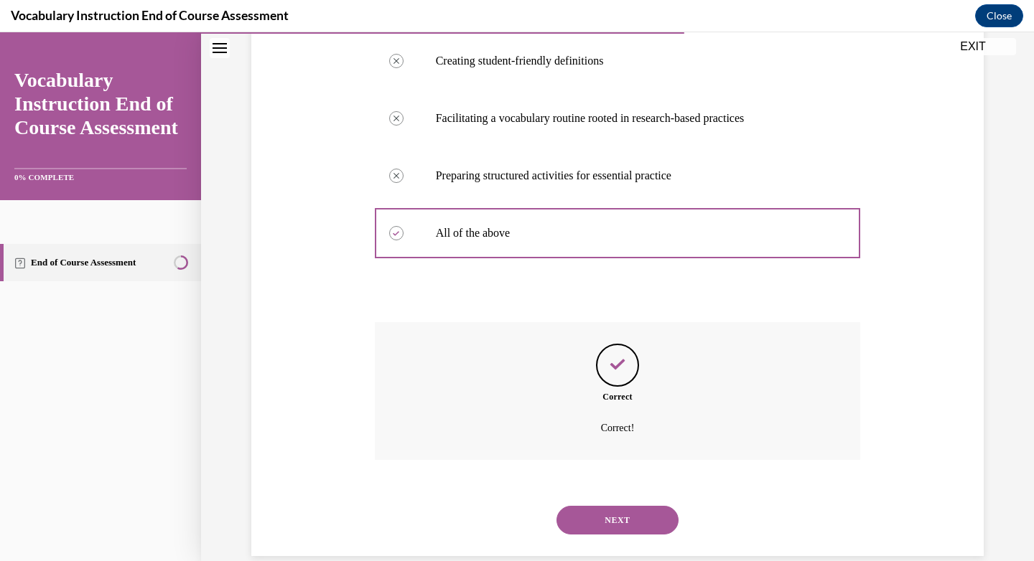
scroll to position [373, 0]
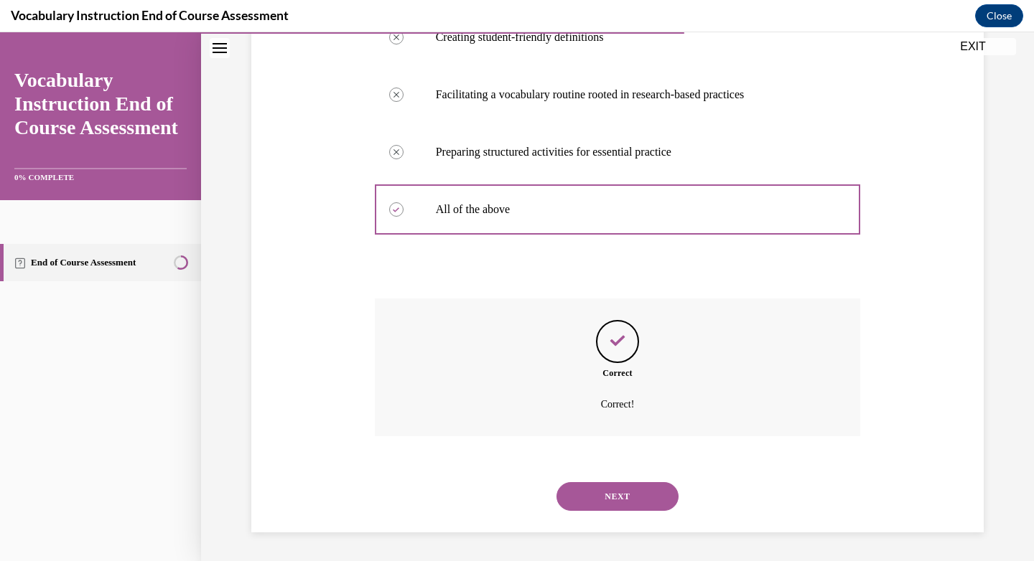
click at [600, 490] on button "NEXT" at bounding box center [617, 497] width 122 height 29
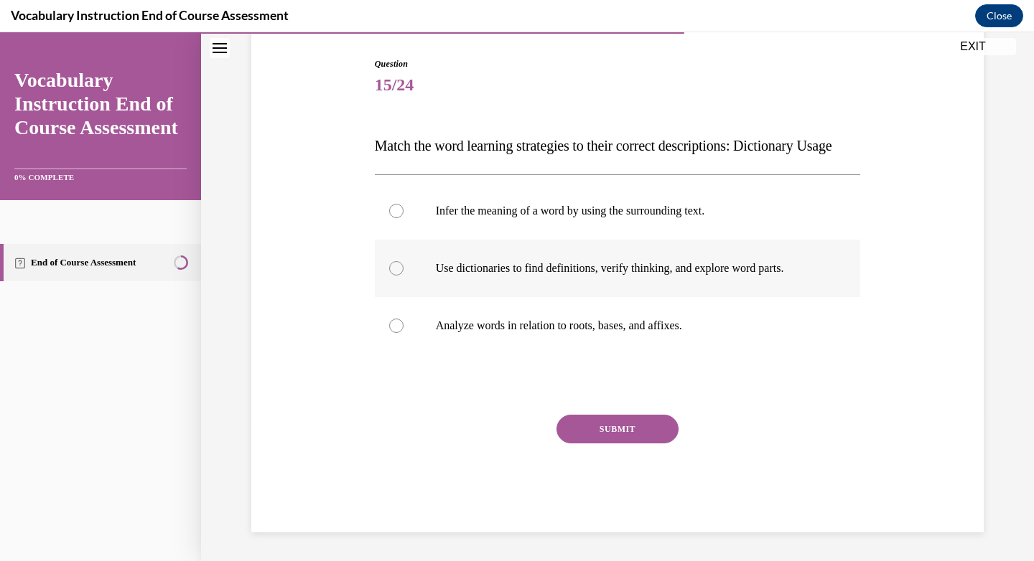
click at [393, 276] on div at bounding box center [396, 268] width 14 height 14
click at [393, 276] on input "Use dictionaries to find definitions, verify thinking, and explore word parts." at bounding box center [396, 268] width 14 height 14
radio input "true"
click at [635, 442] on button "SUBMIT" at bounding box center [617, 429] width 122 height 29
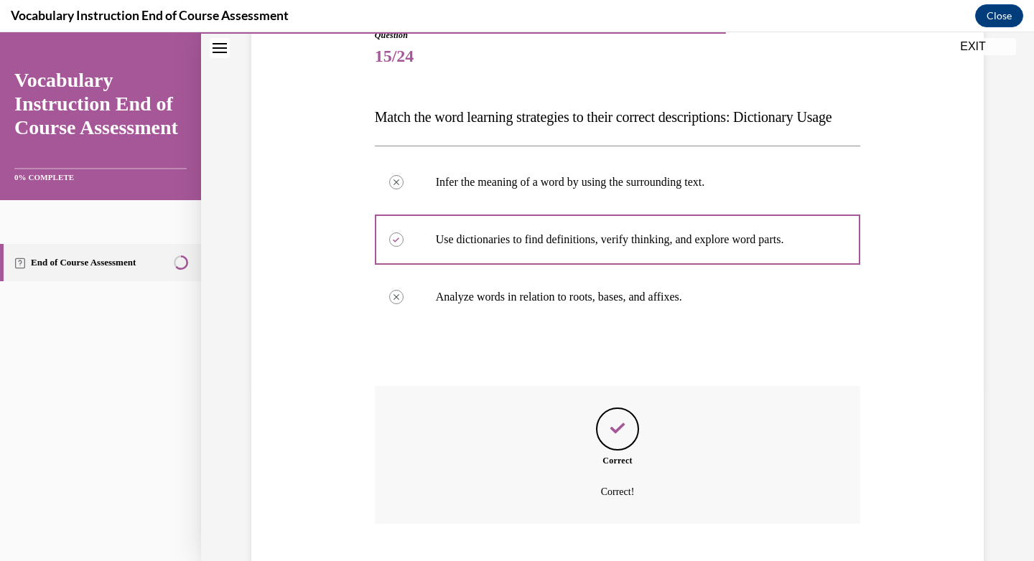
scroll to position [287, 0]
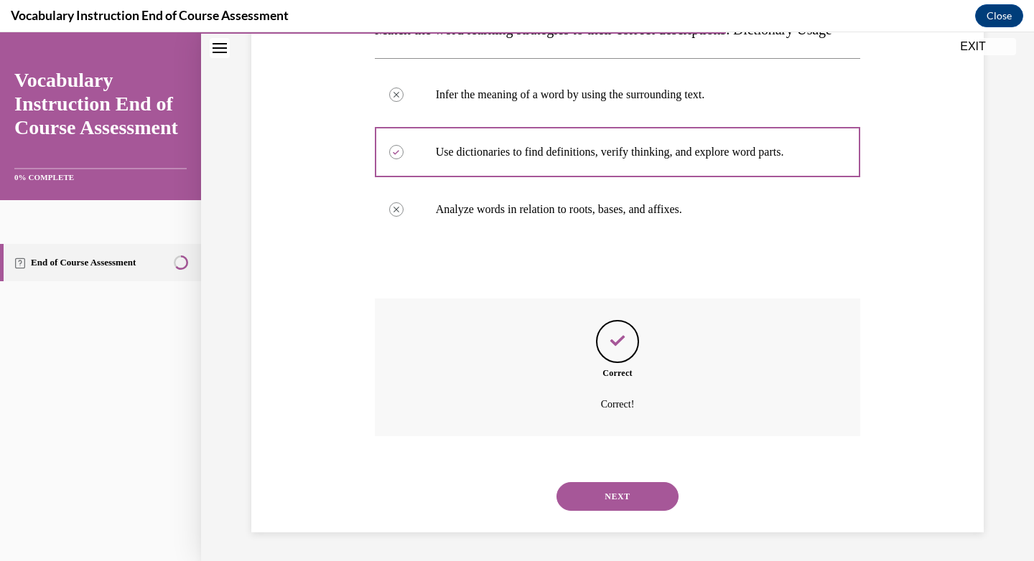
click at [605, 516] on div "NEXT" at bounding box center [618, 496] width 486 height 57
click at [625, 498] on button "NEXT" at bounding box center [617, 497] width 122 height 29
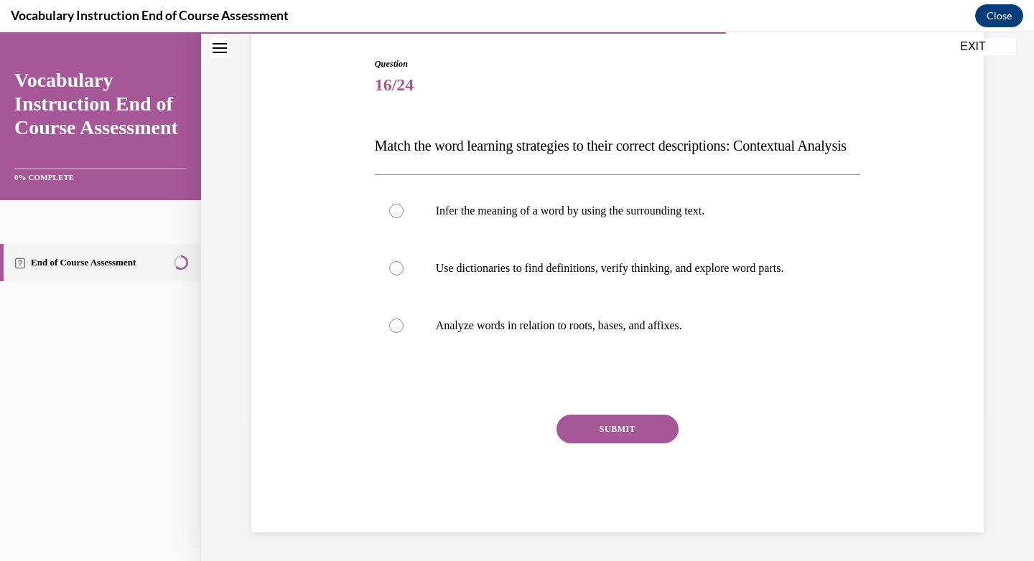
scroll to position [159, 0]
click at [389, 218] on div at bounding box center [396, 211] width 14 height 14
click at [389, 218] on input "Infer the meaning of a word by using the surrounding text." at bounding box center [396, 211] width 14 height 14
radio input "true"
click at [602, 430] on button "SUBMIT" at bounding box center [617, 429] width 122 height 29
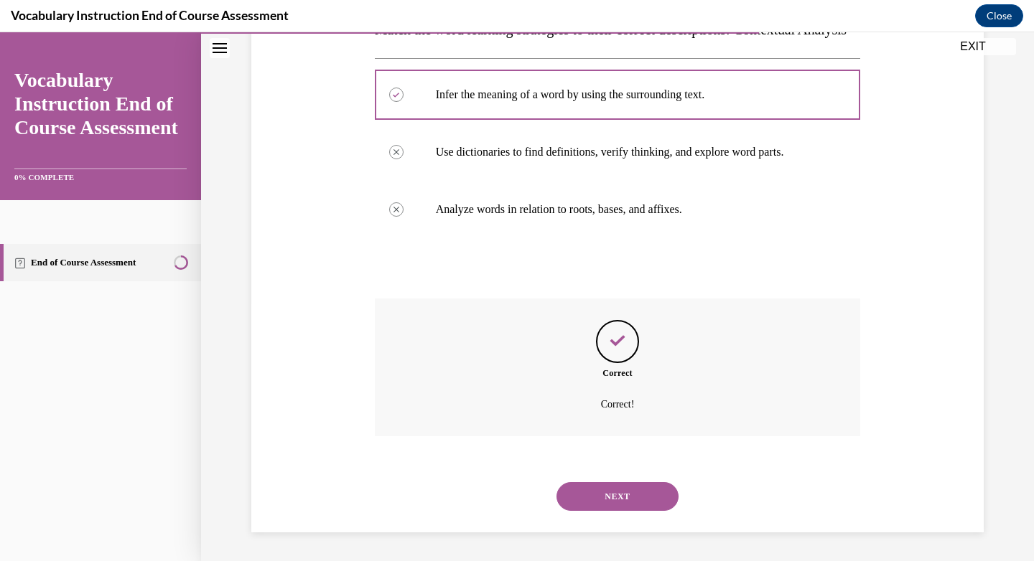
scroll to position [287, 0]
click at [601, 495] on button "NEXT" at bounding box center [617, 497] width 122 height 29
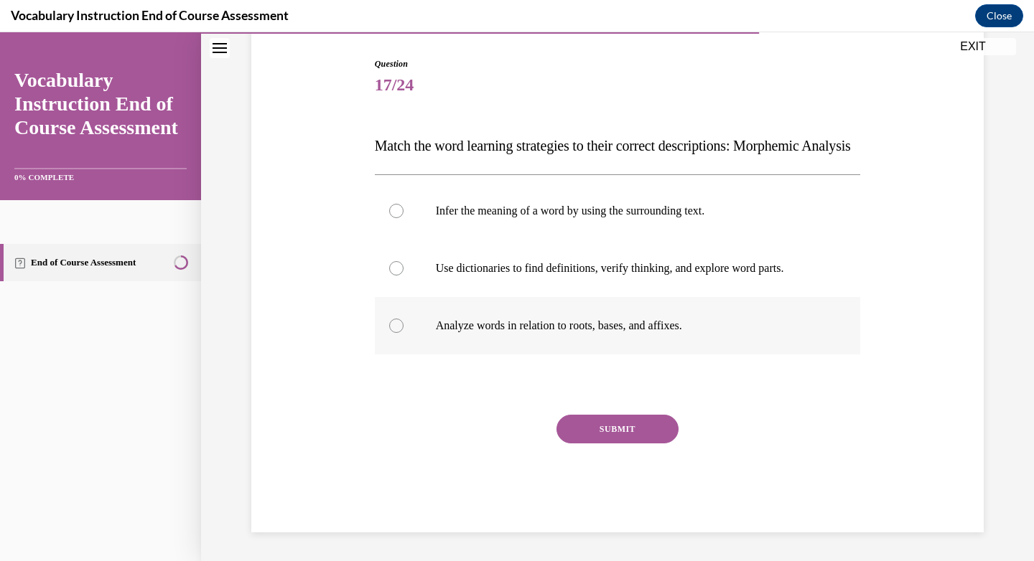
click at [389, 333] on div at bounding box center [396, 326] width 14 height 14
click at [389, 333] on input "Analyze words in relation to roots, bases, and affixes." at bounding box center [396, 326] width 14 height 14
radio input "true"
click at [630, 444] on button "SUBMIT" at bounding box center [617, 429] width 122 height 29
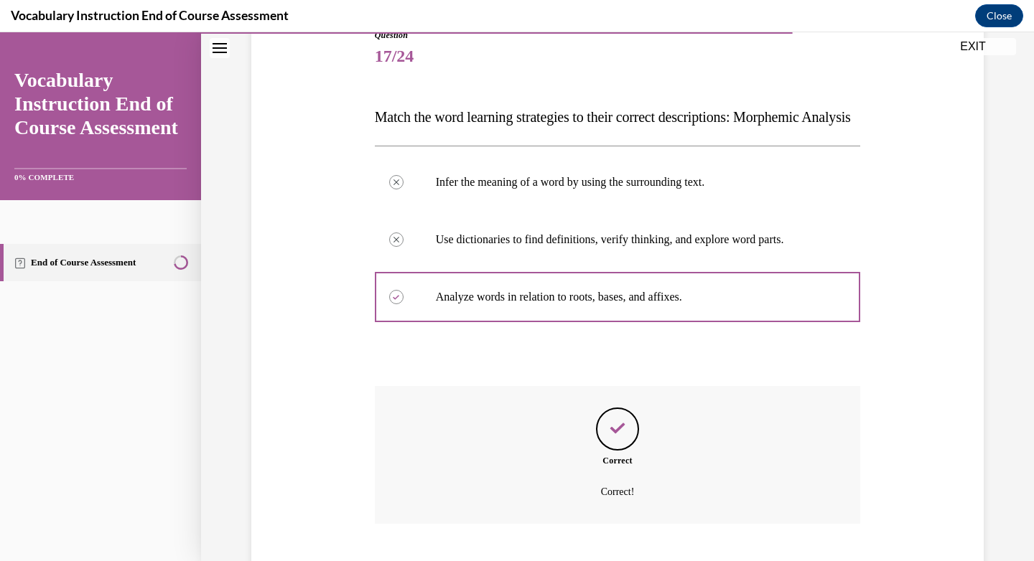
scroll to position [287, 0]
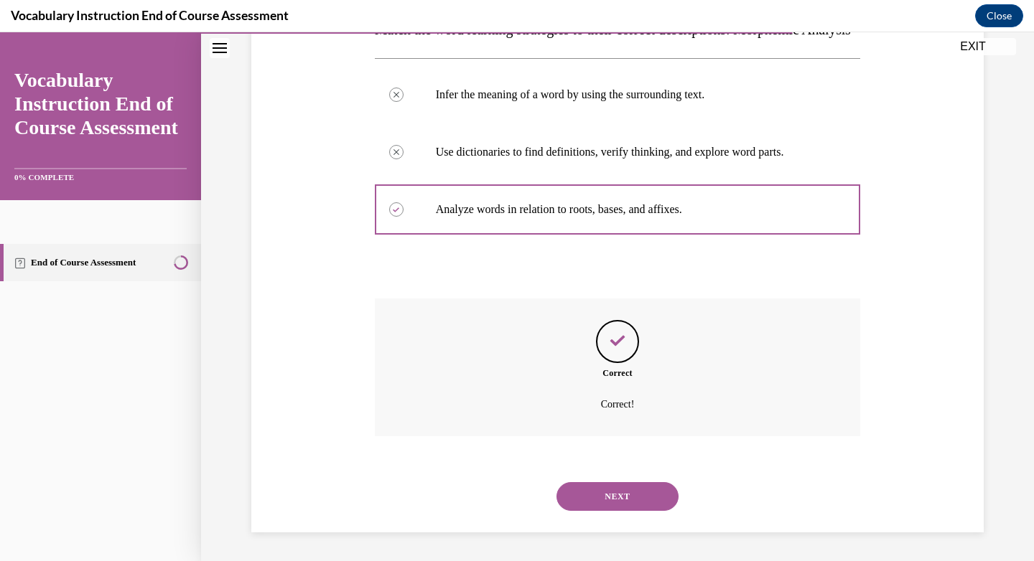
click at [613, 495] on button "NEXT" at bounding box center [617, 497] width 122 height 29
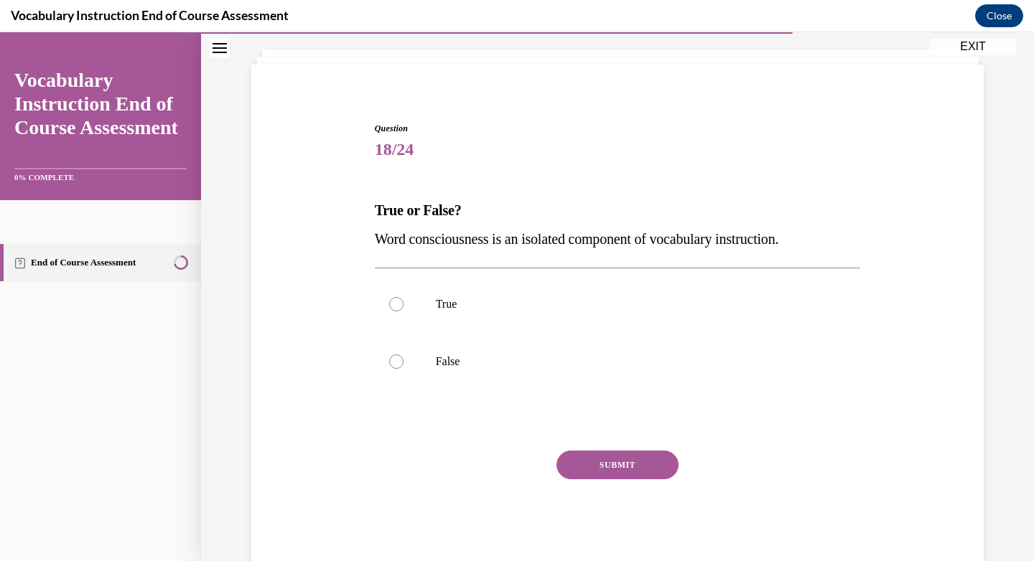
scroll to position [44, 0]
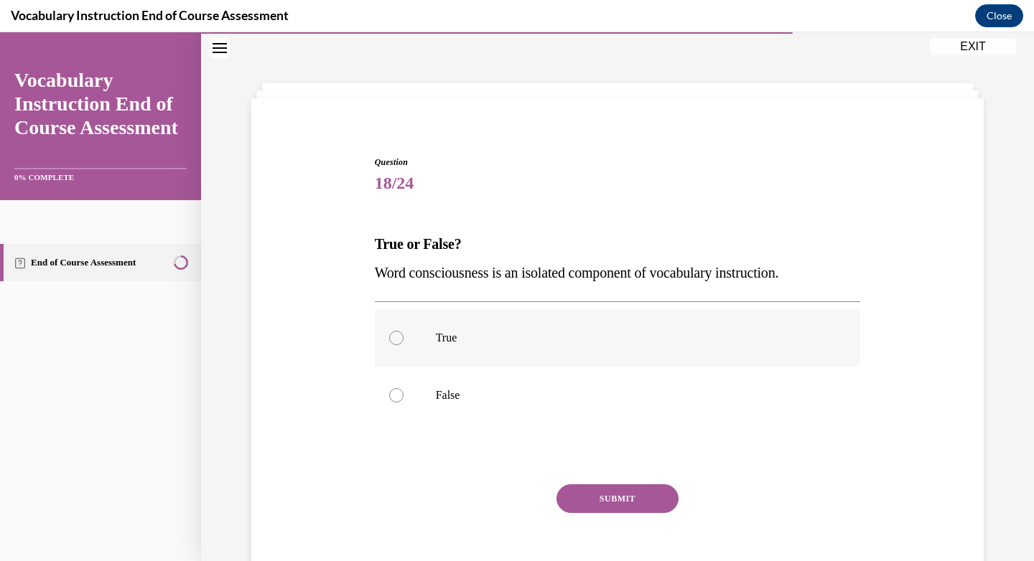
click at [386, 329] on label "True" at bounding box center [618, 337] width 486 height 57
click at [389, 331] on input "True" at bounding box center [396, 338] width 14 height 14
radio input "true"
click at [621, 498] on button "SUBMIT" at bounding box center [617, 499] width 122 height 29
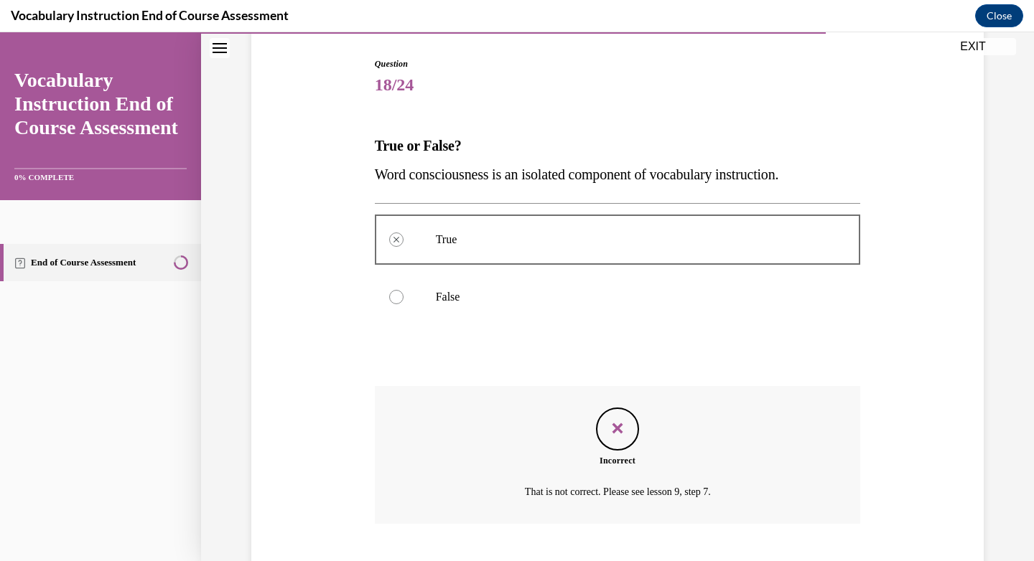
scroll to position [230, 0]
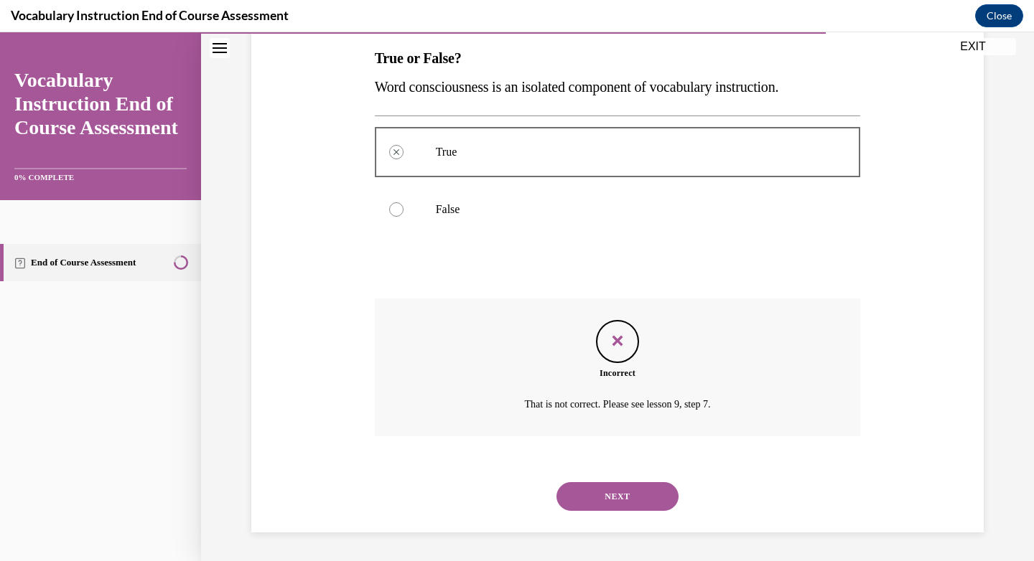
click at [595, 495] on button "NEXT" at bounding box center [617, 497] width 122 height 29
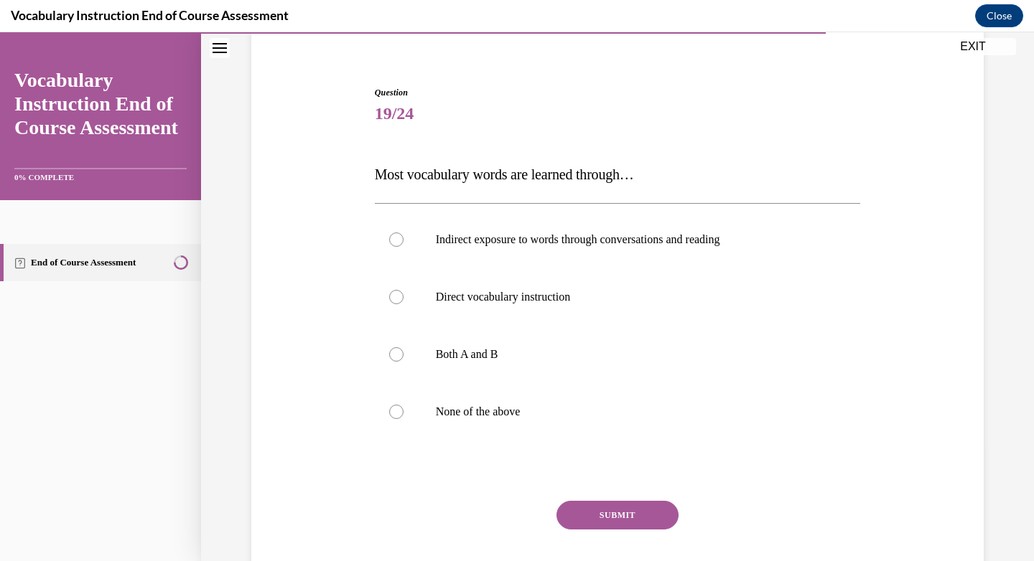
scroll to position [160, 0]
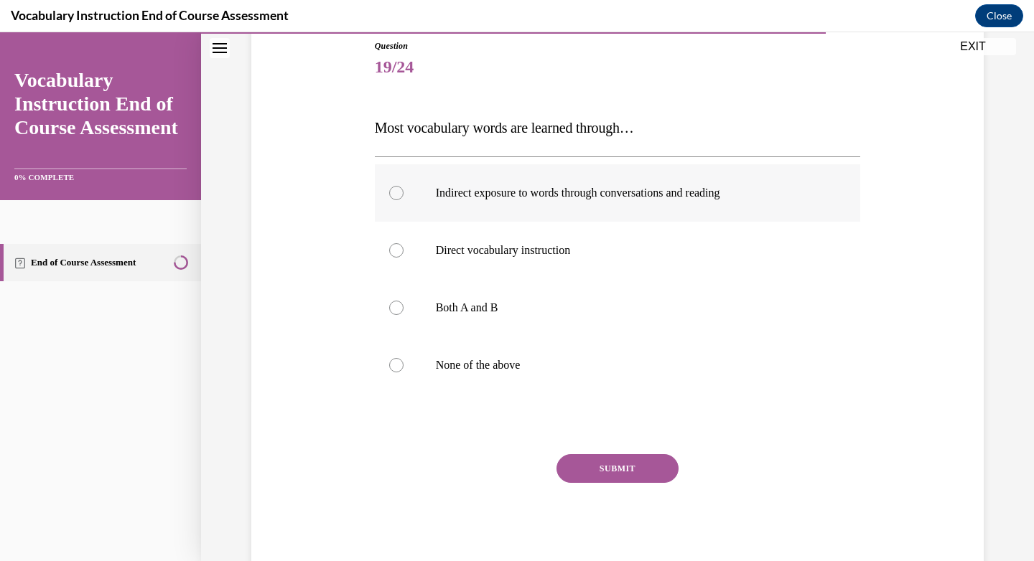
click at [390, 197] on div at bounding box center [396, 193] width 14 height 14
click at [390, 197] on input "Indirect exposure to words through conversations and reading" at bounding box center [396, 193] width 14 height 14
radio input "true"
click at [594, 467] on button "SUBMIT" at bounding box center [617, 469] width 122 height 29
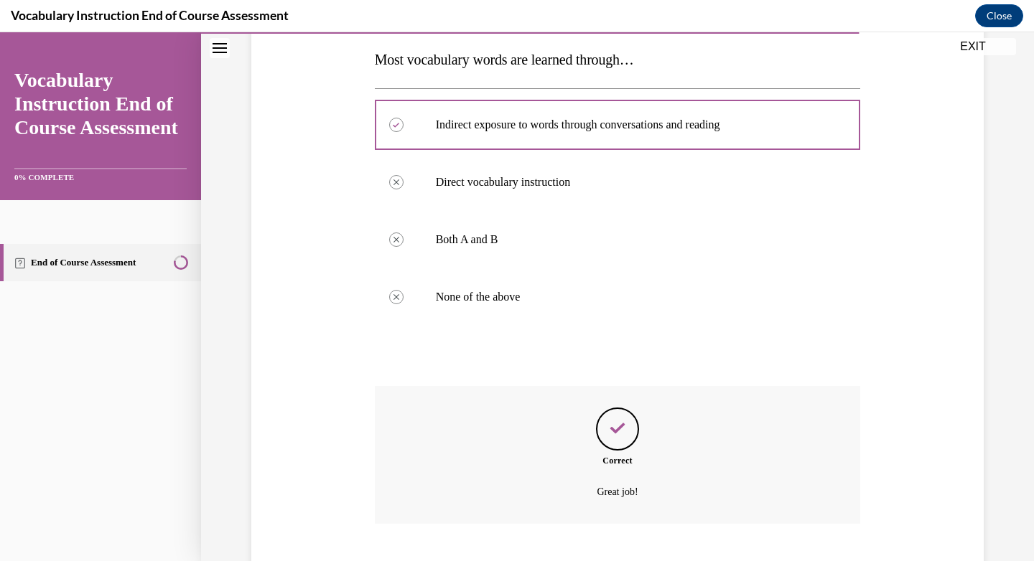
scroll to position [316, 0]
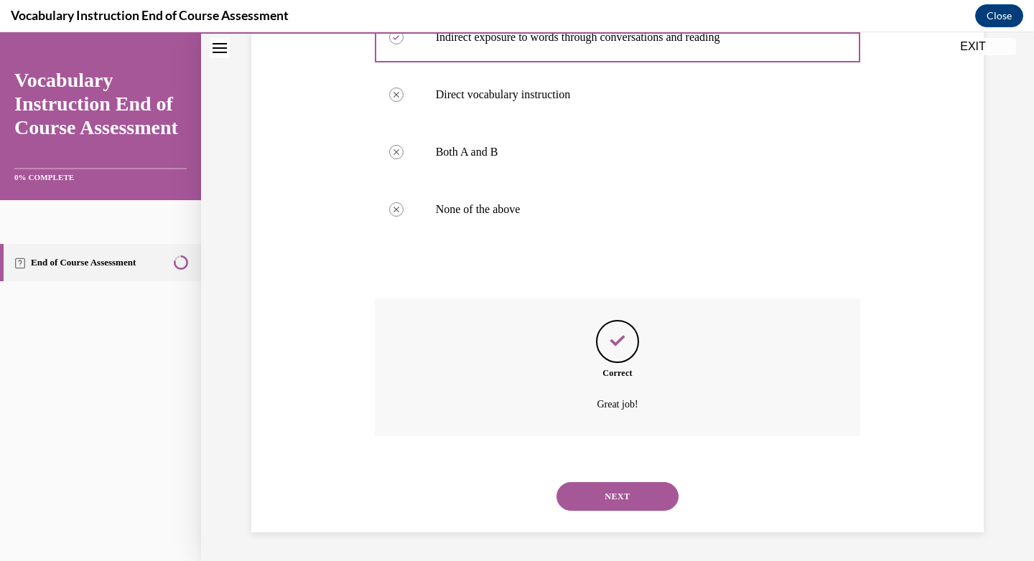
click at [632, 503] on button "NEXT" at bounding box center [617, 497] width 122 height 29
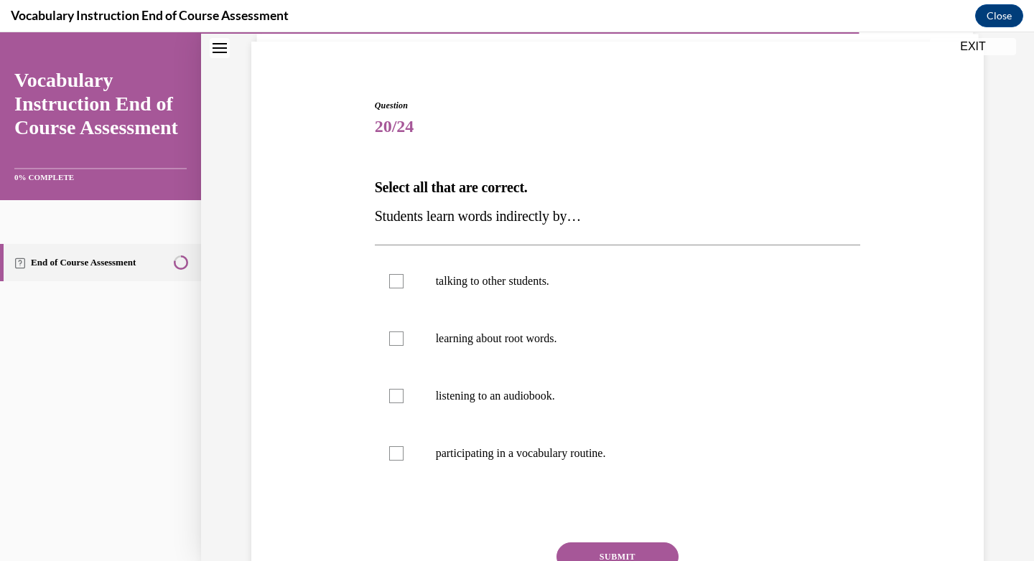
scroll to position [109, 0]
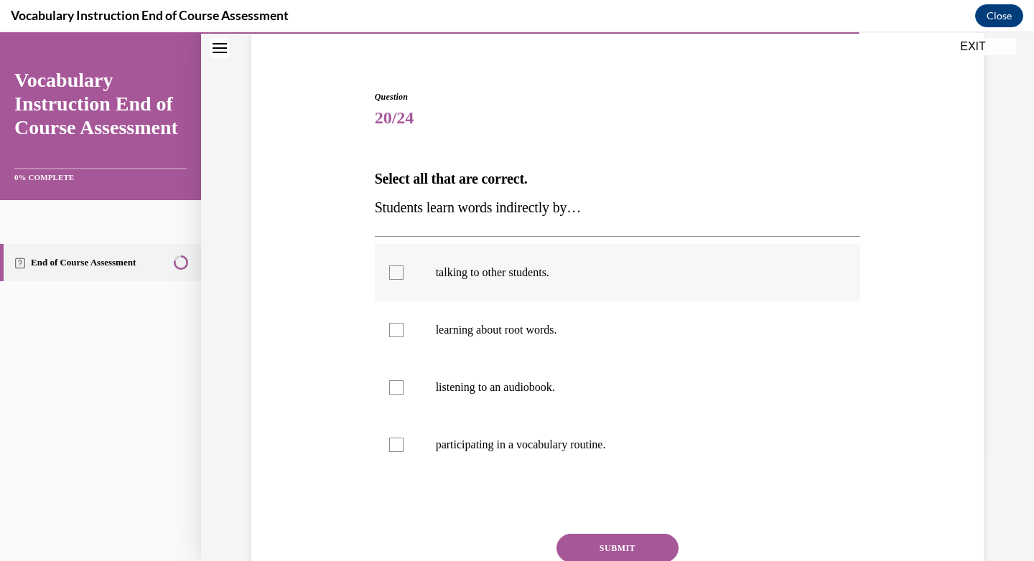
click at [392, 274] on div at bounding box center [396, 273] width 14 height 14
click at [392, 274] on input "talking to other students." at bounding box center [396, 273] width 14 height 14
checkbox input "true"
click at [391, 388] on div at bounding box center [396, 388] width 14 height 14
click at [391, 388] on input "listening to an audiobook." at bounding box center [396, 388] width 14 height 14
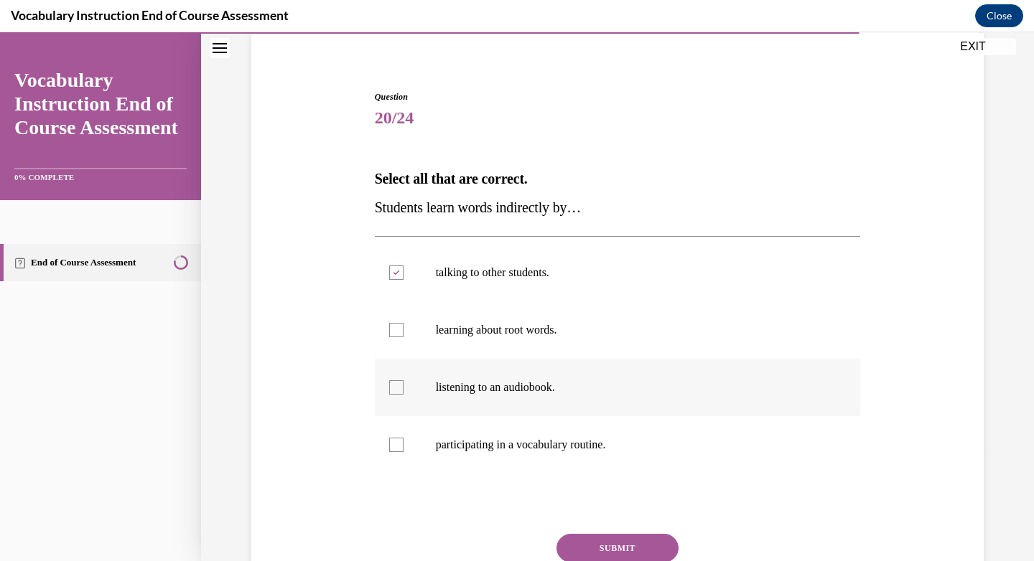
checkbox input "true"
click at [592, 552] on button "SUBMIT" at bounding box center [617, 548] width 122 height 29
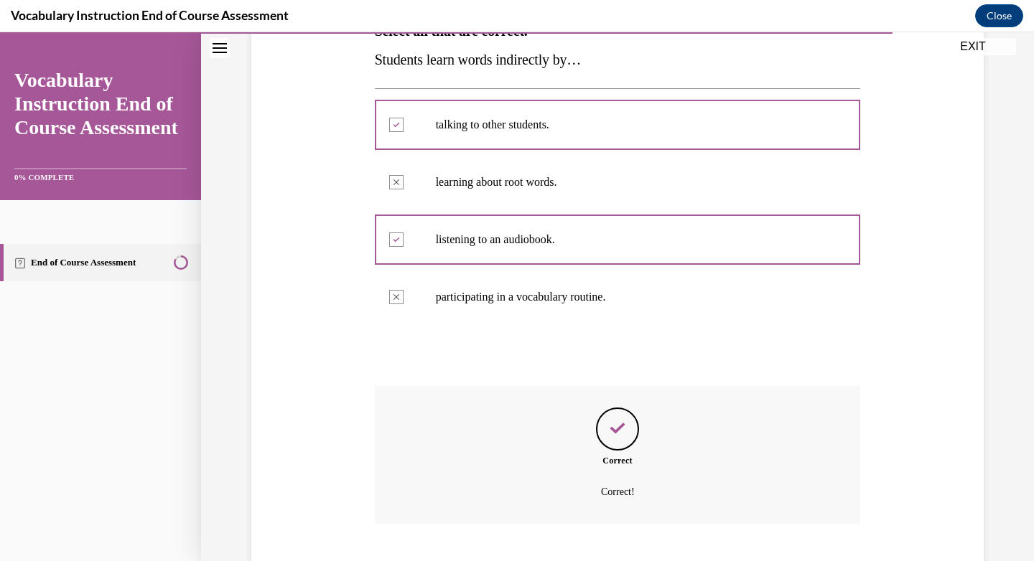
scroll to position [345, 0]
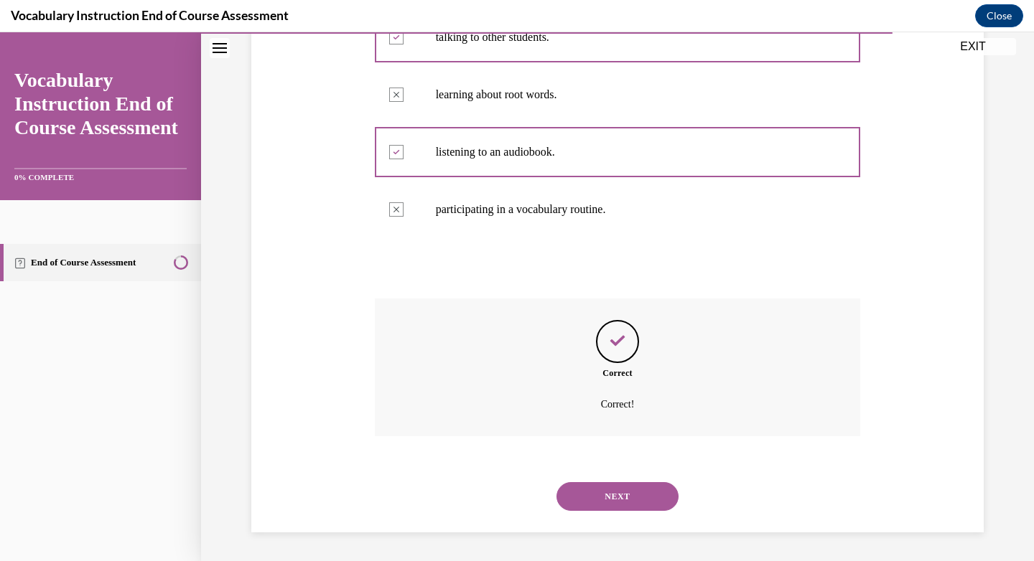
click at [619, 496] on button "NEXT" at bounding box center [617, 497] width 122 height 29
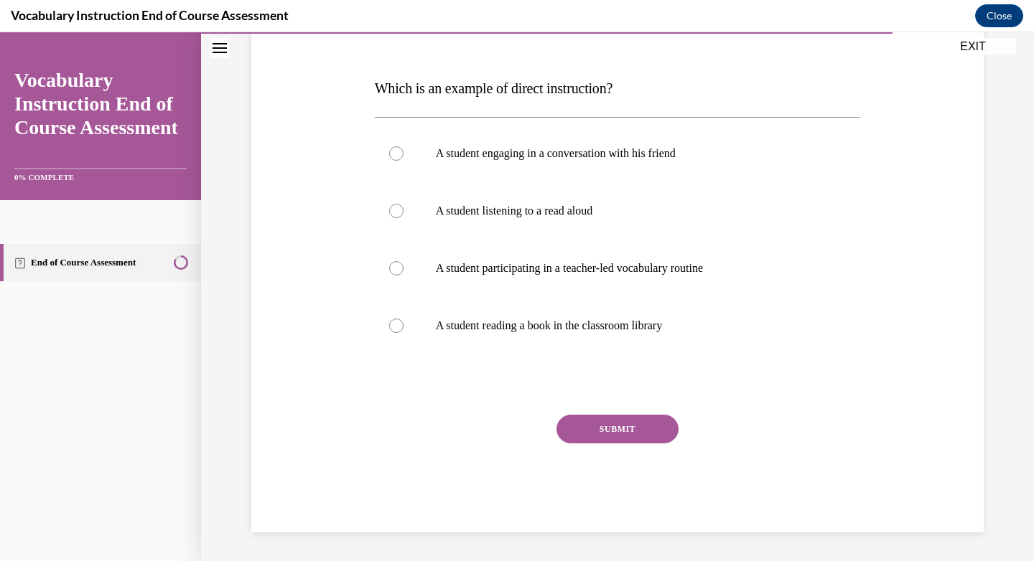
scroll to position [160, 0]
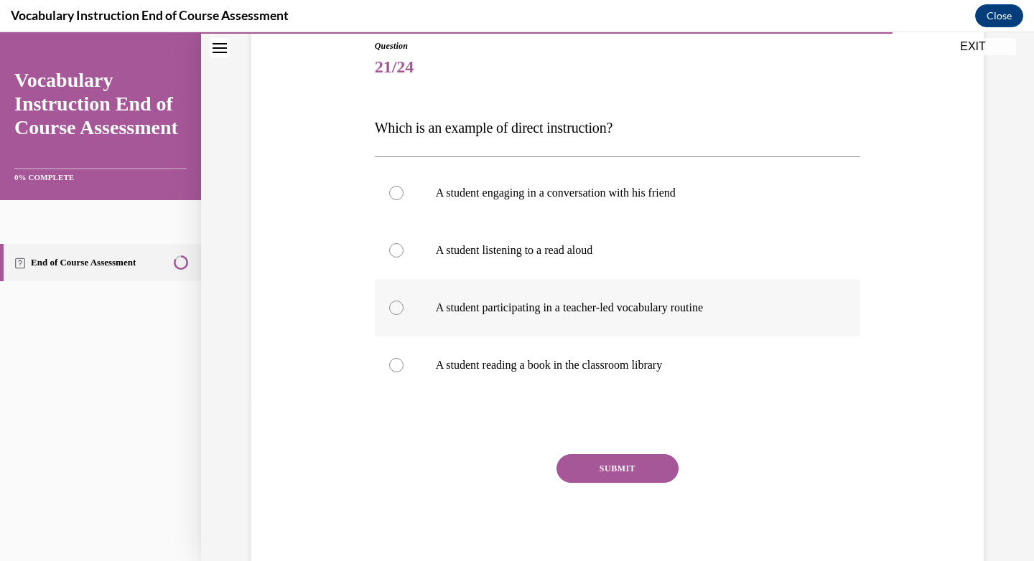
click at [389, 312] on div at bounding box center [396, 308] width 14 height 14
click at [389, 312] on input "A student participating in a teacher-led vocabulary routine" at bounding box center [396, 308] width 14 height 14
radio input "true"
click at [612, 461] on button "SUBMIT" at bounding box center [617, 469] width 122 height 29
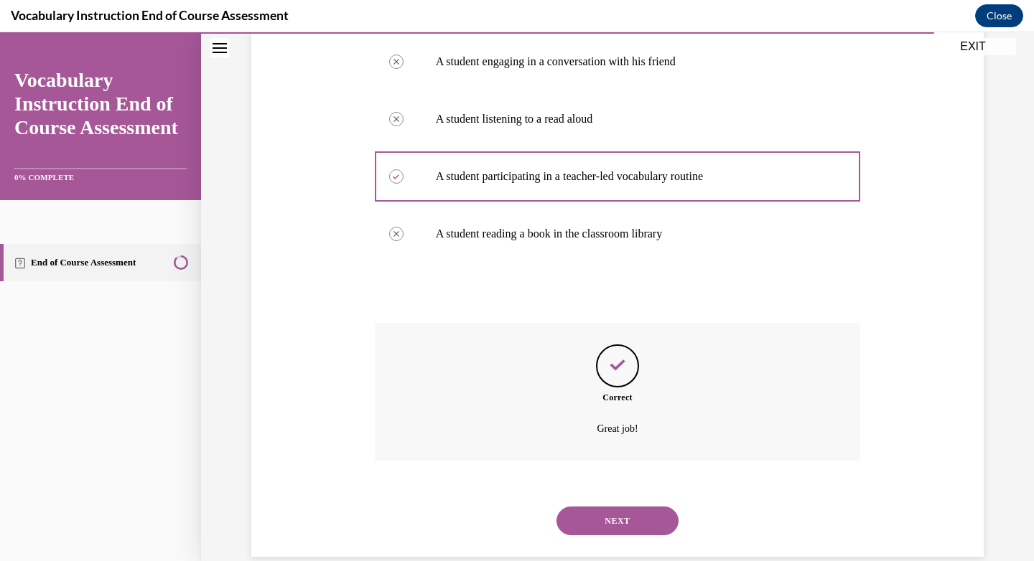
scroll to position [316, 0]
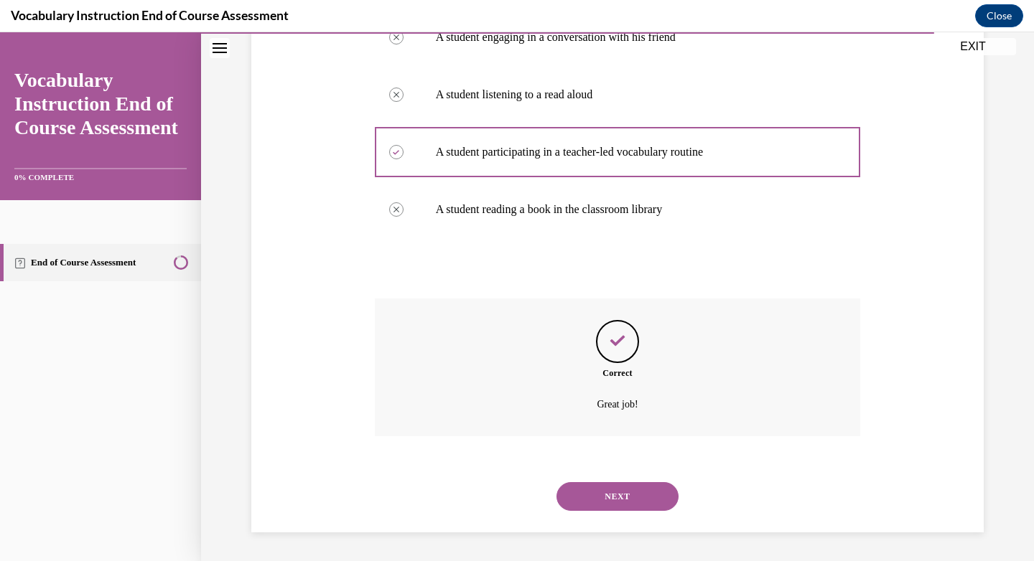
click at [609, 498] on button "NEXT" at bounding box center [617, 497] width 122 height 29
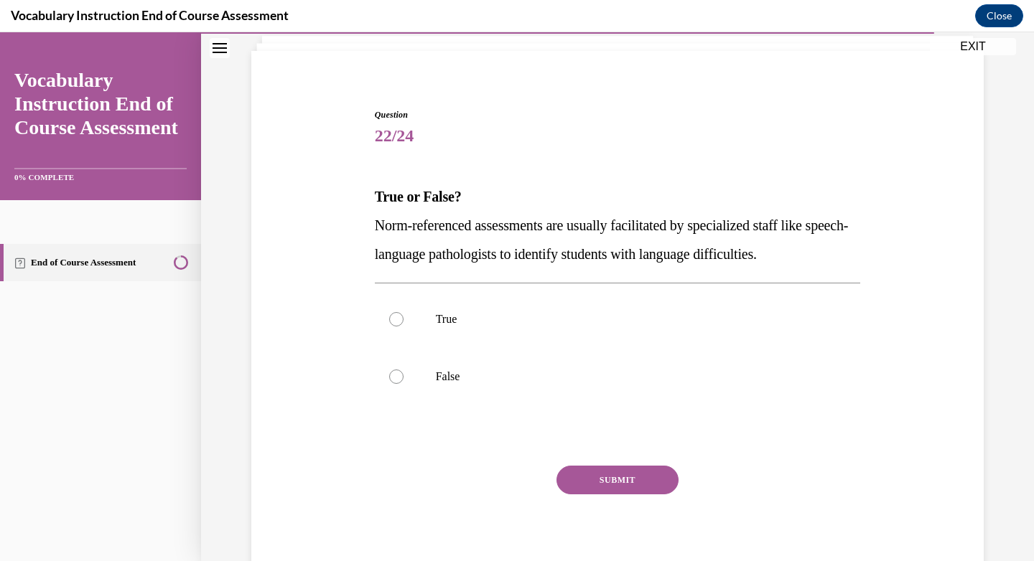
scroll to position [44, 0]
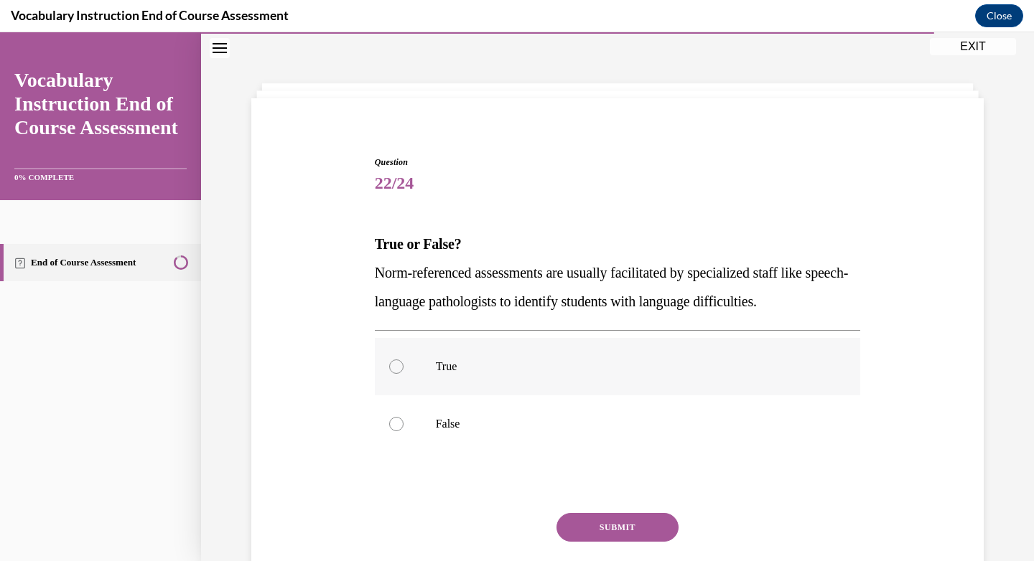
click at [396, 362] on div at bounding box center [396, 367] width 14 height 14
click at [396, 362] on input "True" at bounding box center [396, 367] width 14 height 14
radio input "true"
click at [619, 539] on button "SUBMIT" at bounding box center [617, 527] width 122 height 29
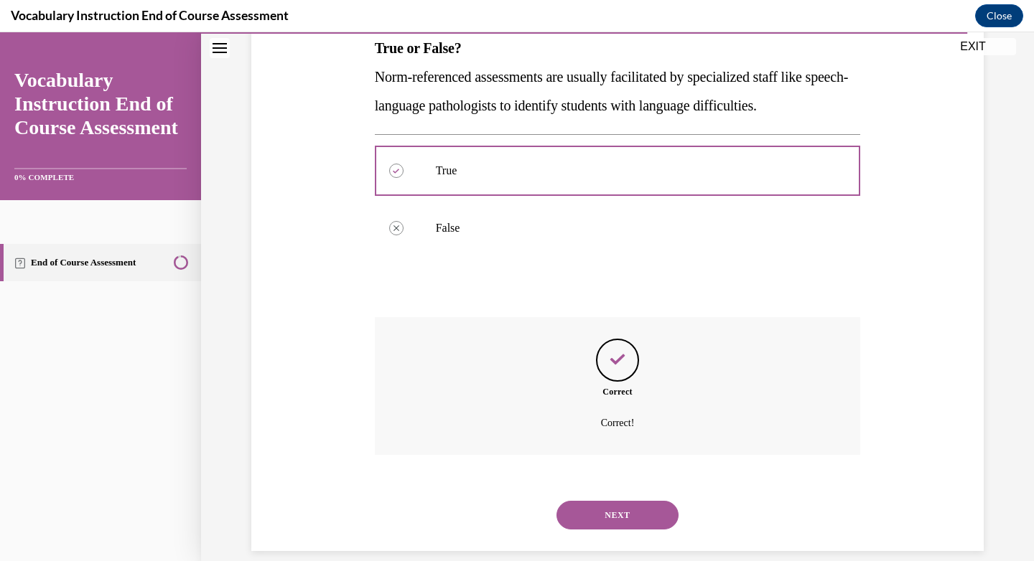
scroll to position [258, 0]
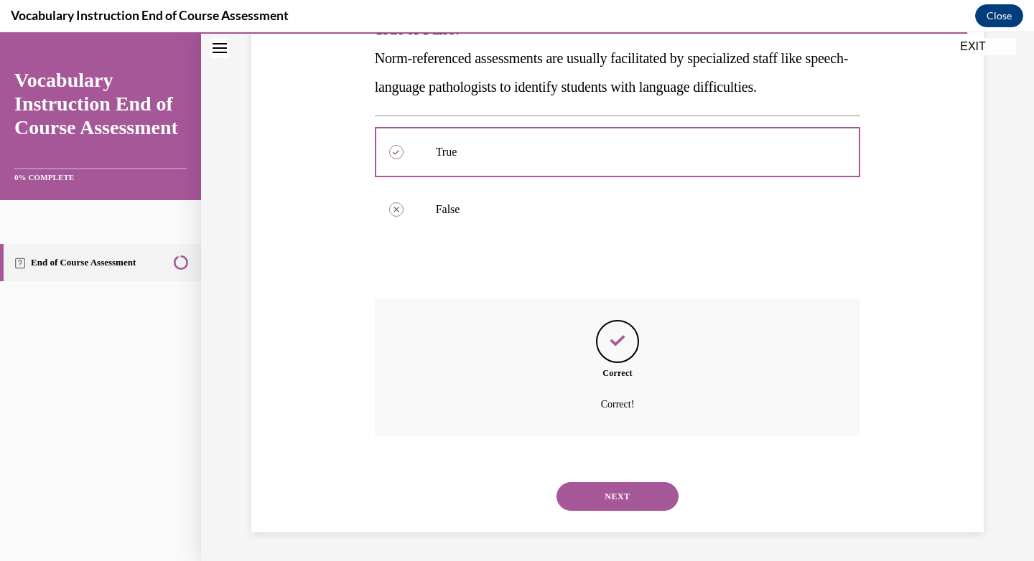
click at [606, 497] on button "NEXT" at bounding box center [617, 497] width 122 height 29
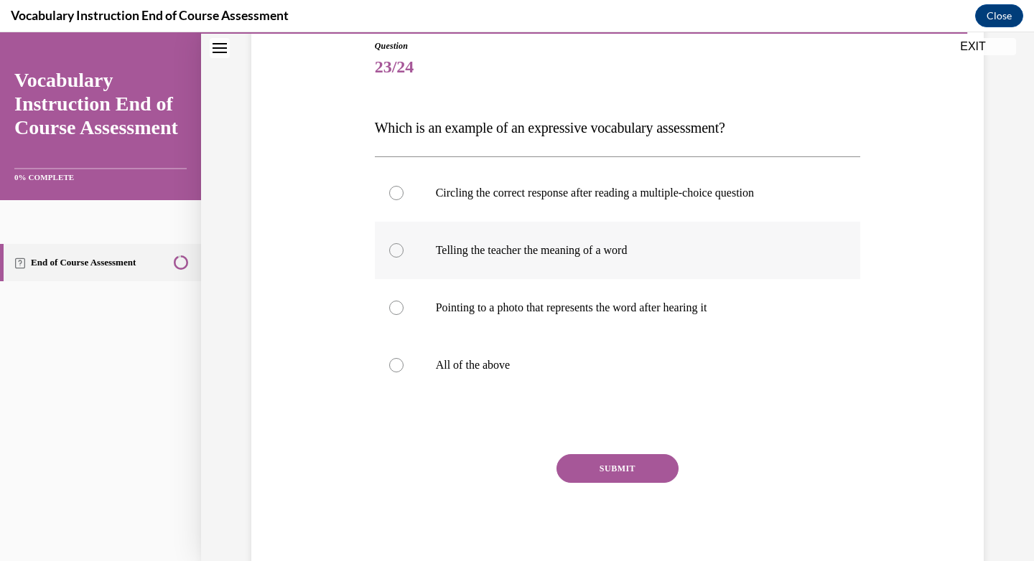
click at [389, 246] on div at bounding box center [396, 250] width 14 height 14
click at [389, 246] on input "Telling the teacher the meaning of a word" at bounding box center [396, 250] width 14 height 14
radio input "true"
click at [604, 469] on button "SUBMIT" at bounding box center [617, 469] width 122 height 29
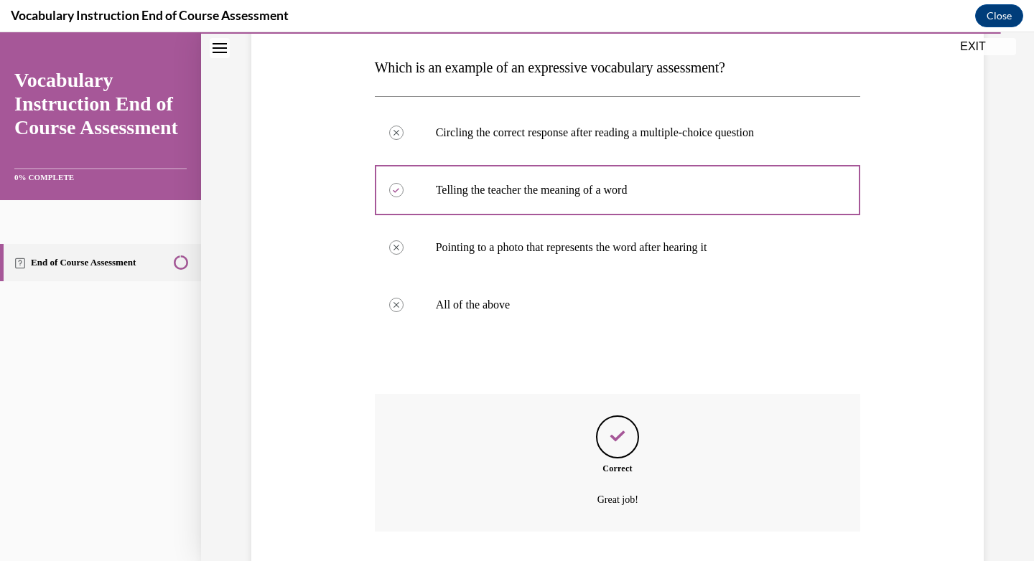
scroll to position [316, 0]
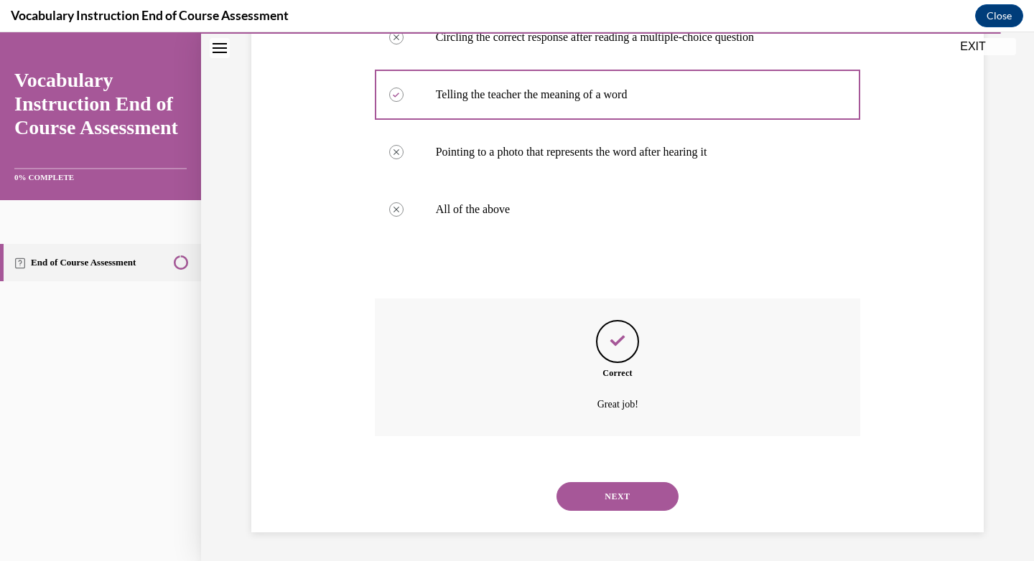
click at [610, 503] on button "NEXT" at bounding box center [617, 497] width 122 height 29
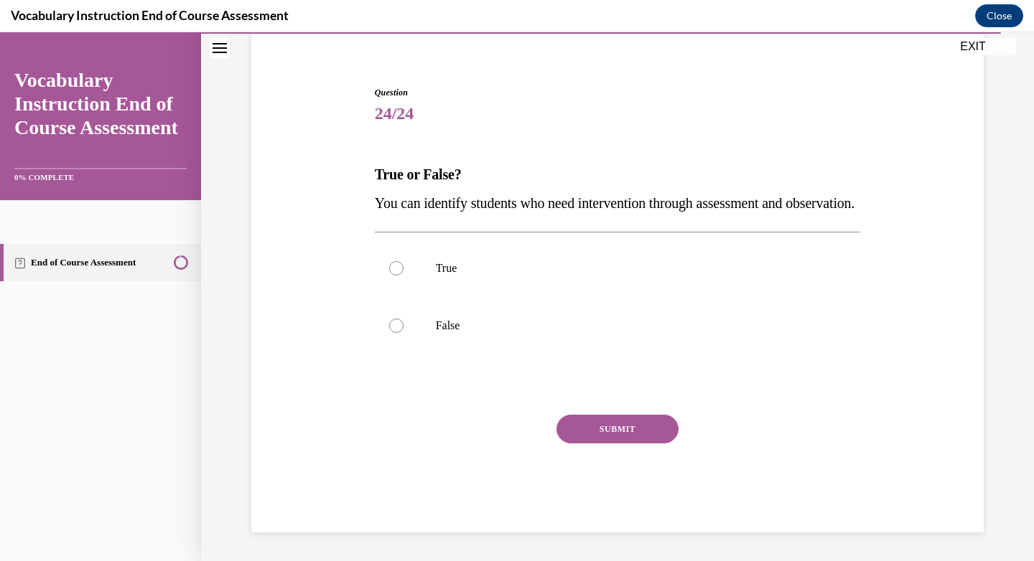
scroll to position [44, 0]
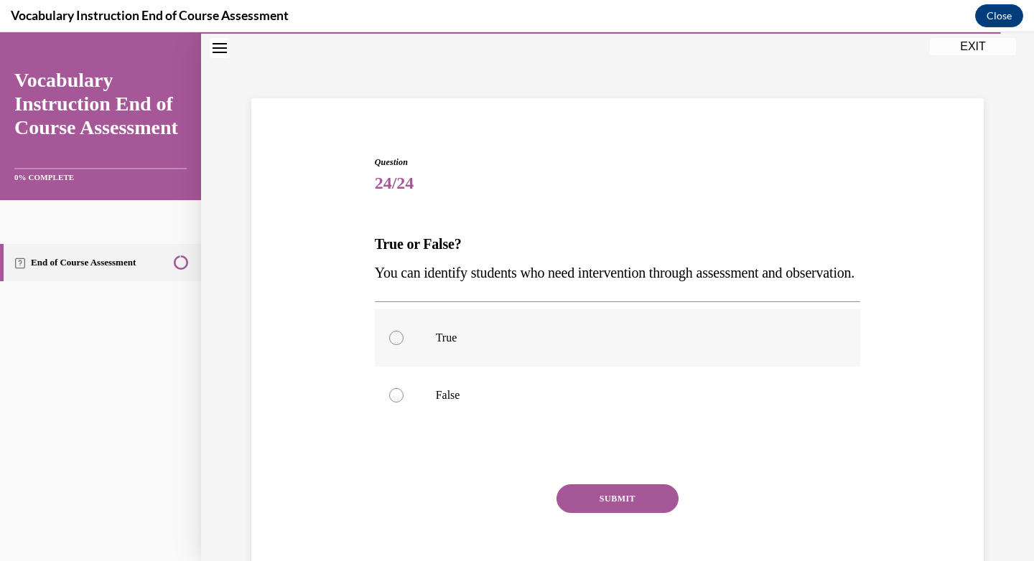
click at [389, 345] on div at bounding box center [396, 338] width 14 height 14
click at [389, 345] on input "True" at bounding box center [396, 338] width 14 height 14
radio input "true"
click at [611, 513] on button "SUBMIT" at bounding box center [617, 499] width 122 height 29
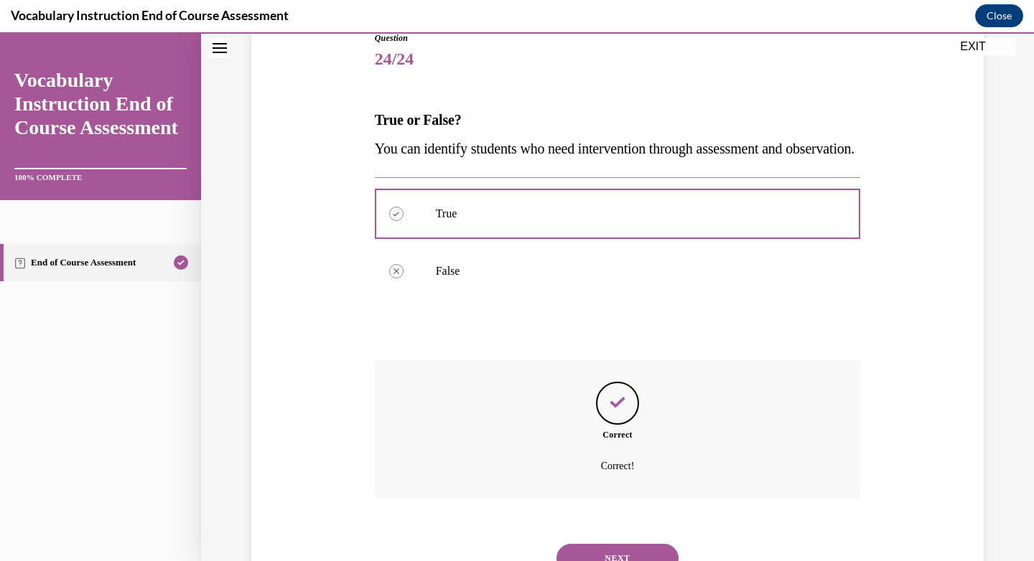
scroll to position [258, 0]
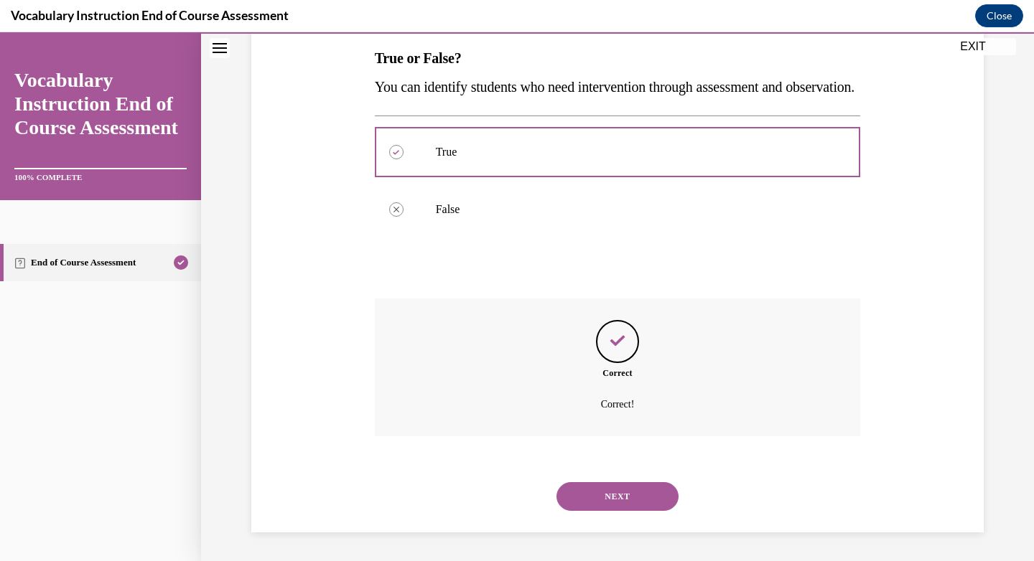
click at [602, 487] on button "NEXT" at bounding box center [617, 497] width 122 height 29
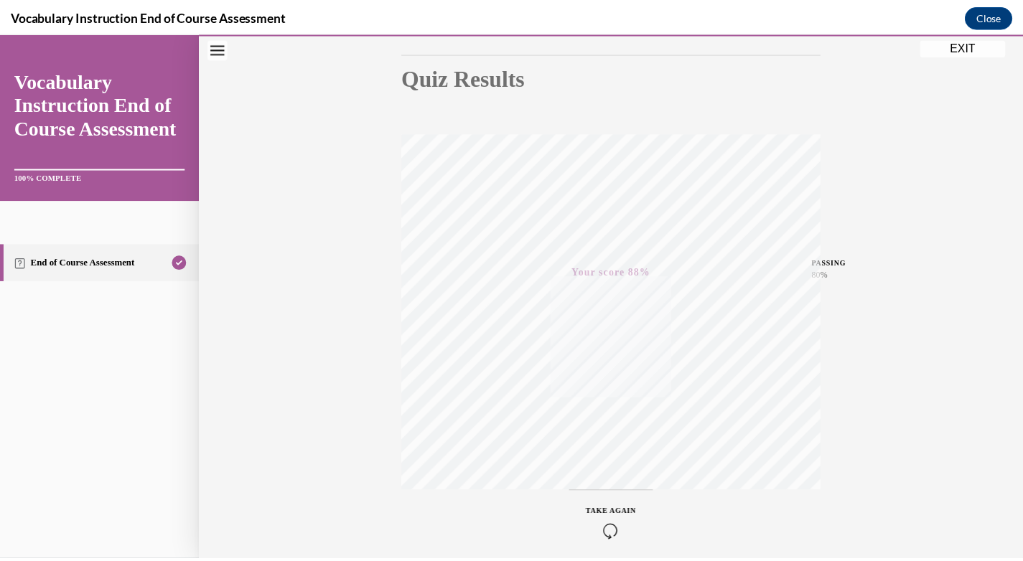
scroll to position [207, 0]
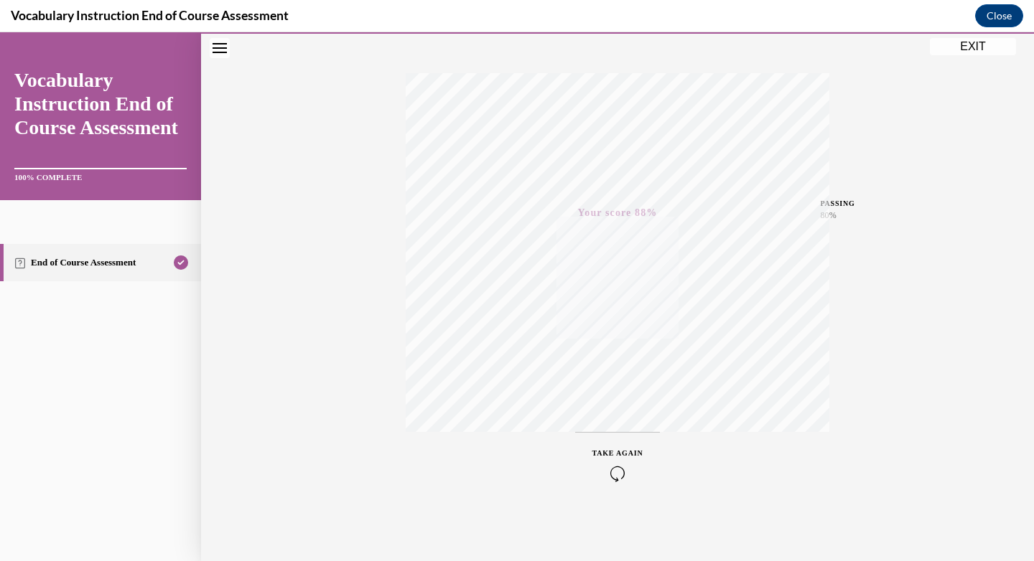
click at [978, 44] on button "EXIT" at bounding box center [973, 46] width 86 height 17
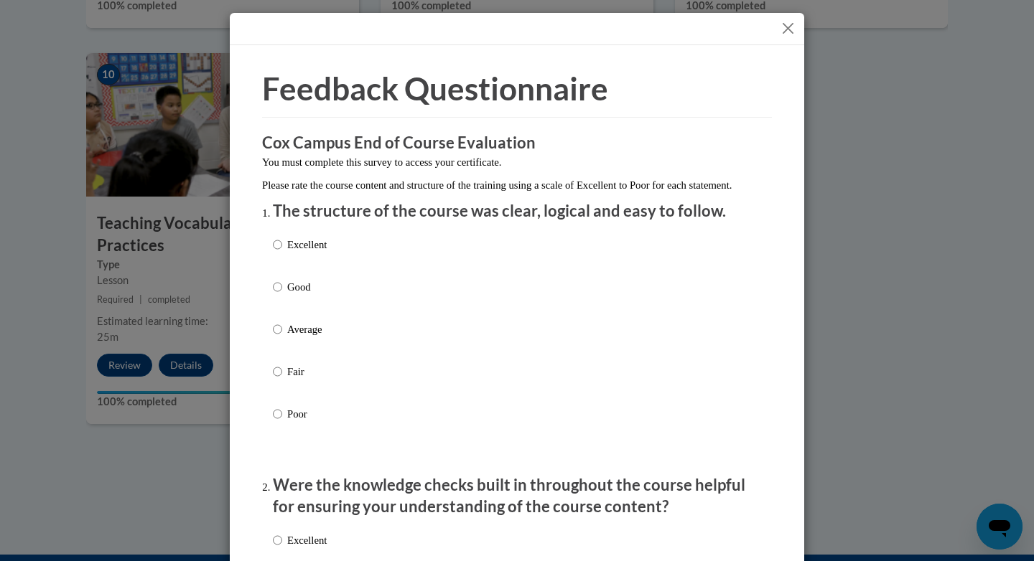
click at [786, 29] on button "Close" at bounding box center [788, 28] width 18 height 18
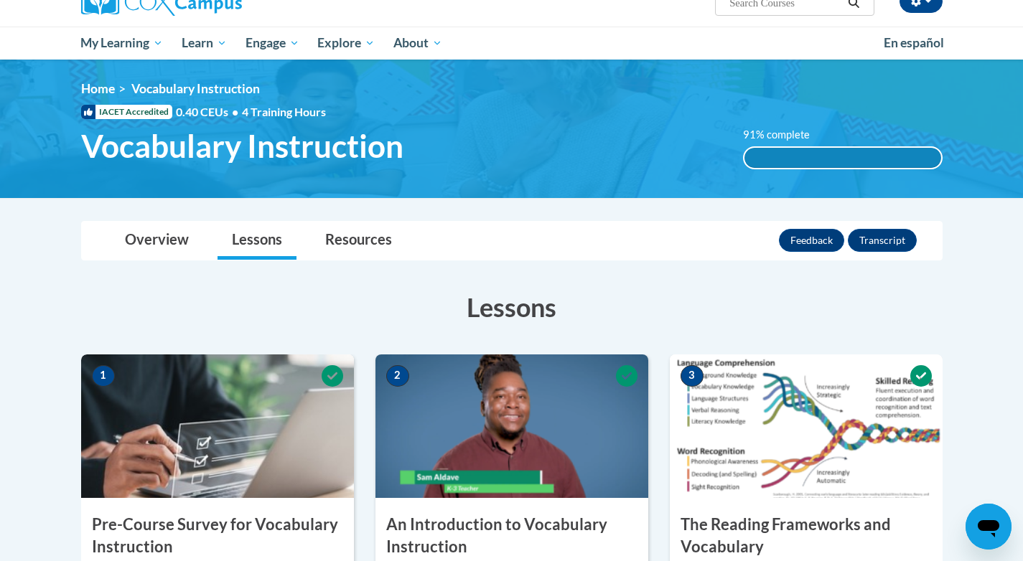
scroll to position [0, 0]
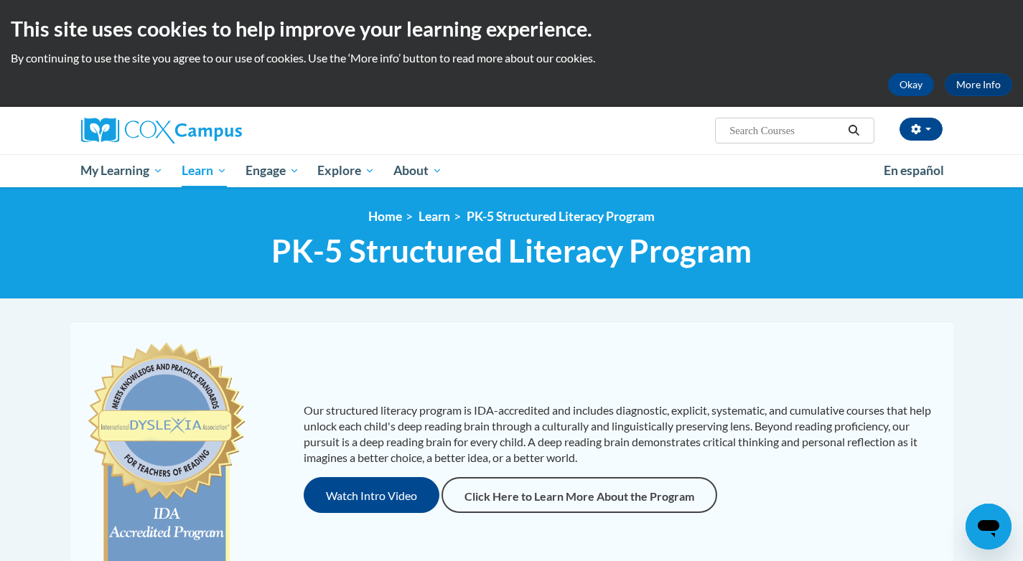
click at [570, 373] on div "Our structured literacy program is IDA-accredited and includes diagnostic, expl…" at bounding box center [512, 458] width 876 height 244
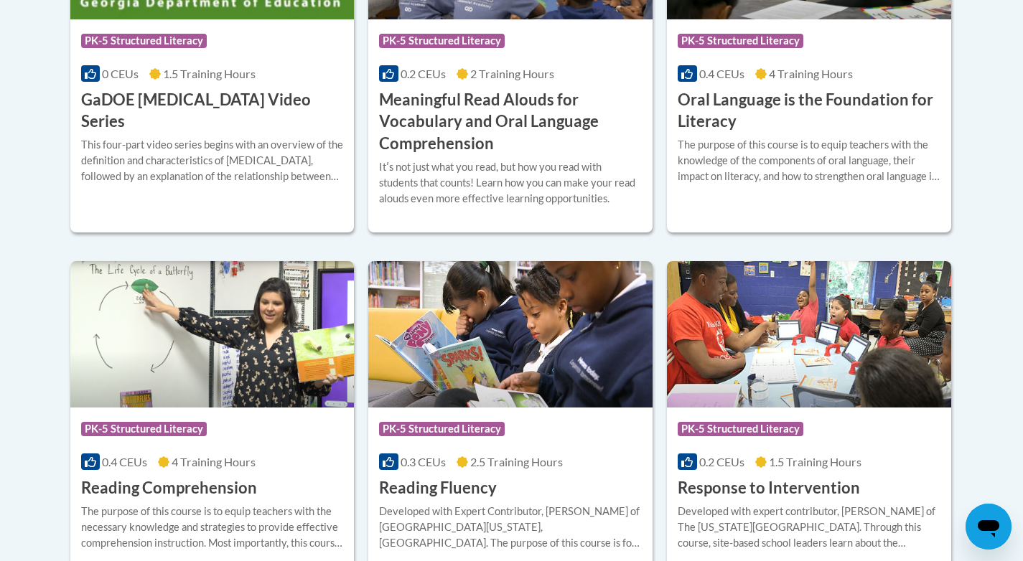
scroll to position [1225, 0]
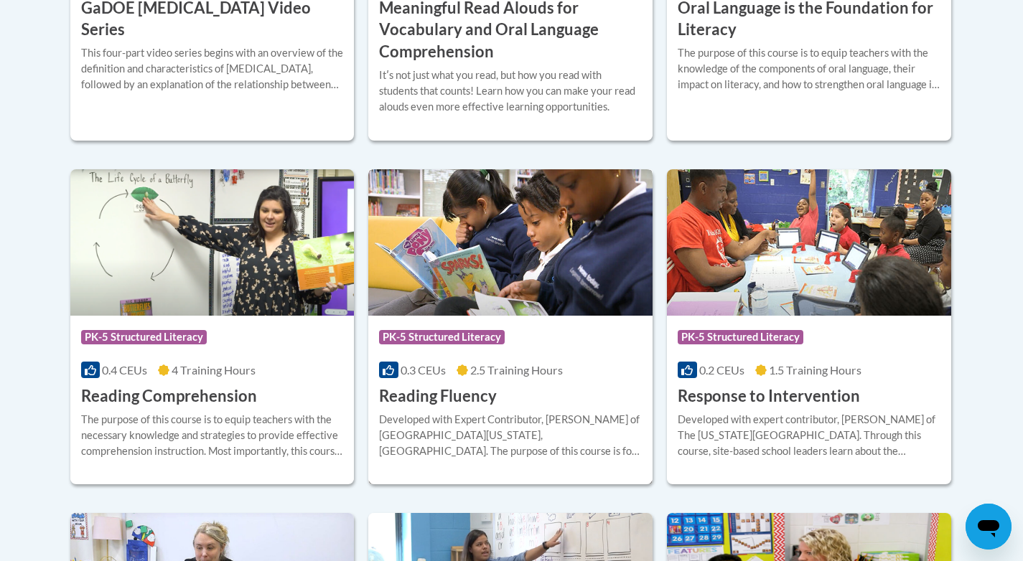
click at [547, 244] on img at bounding box center [510, 242] width 284 height 146
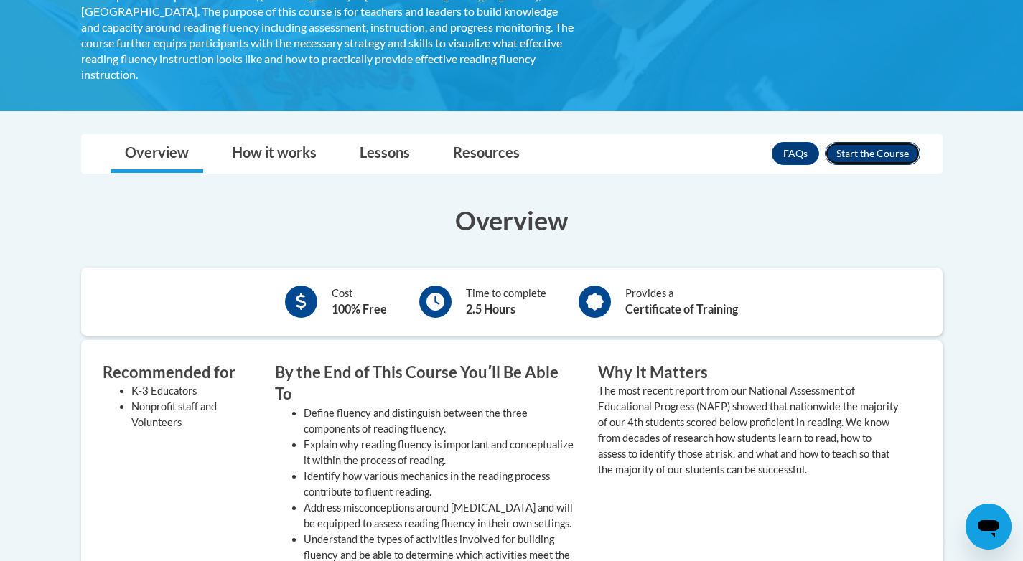
click at [877, 143] on button "Enroll" at bounding box center [872, 153] width 95 height 23
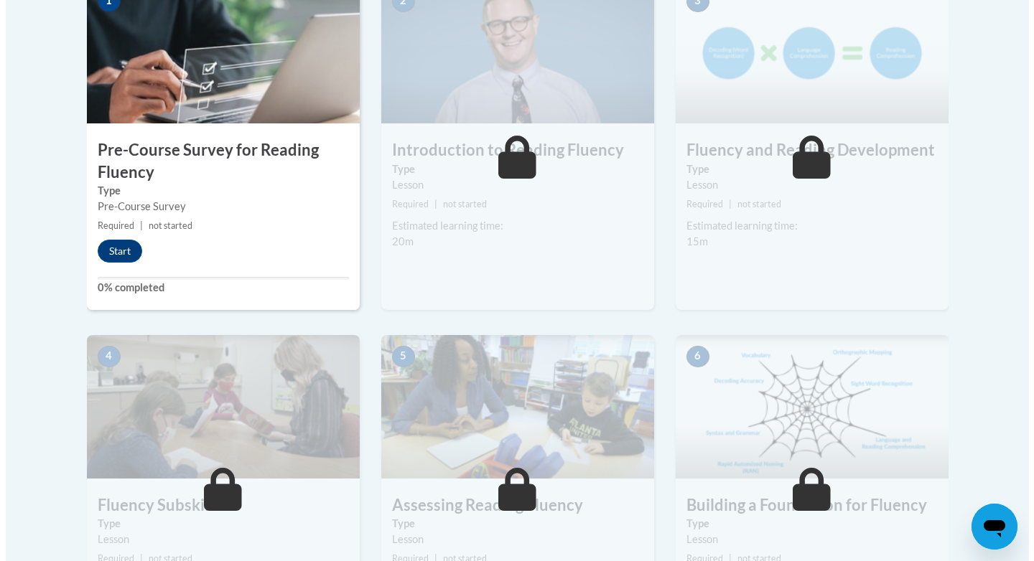
scroll to position [493, 0]
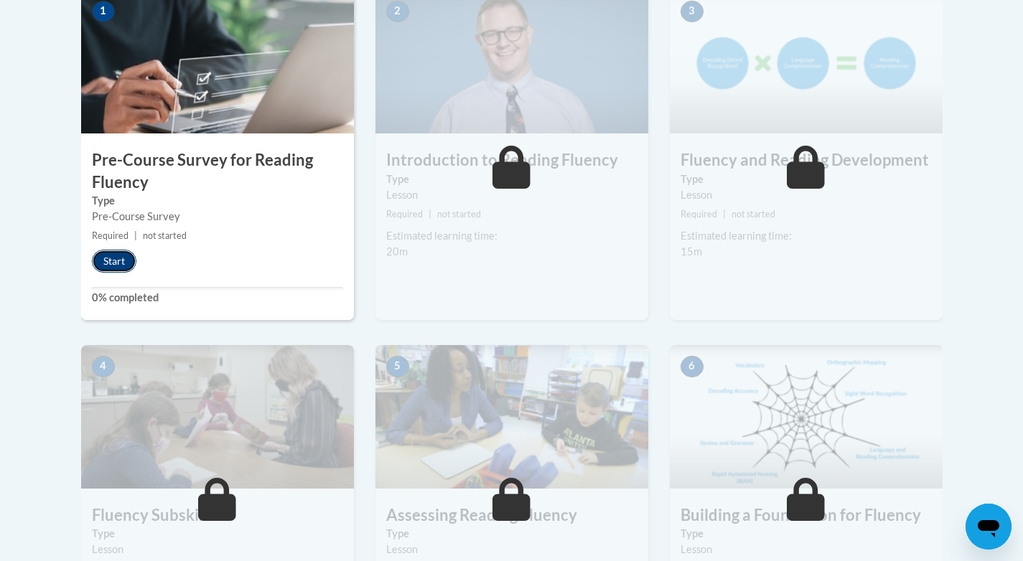
click at [104, 264] on button "Start" at bounding box center [114, 261] width 45 height 23
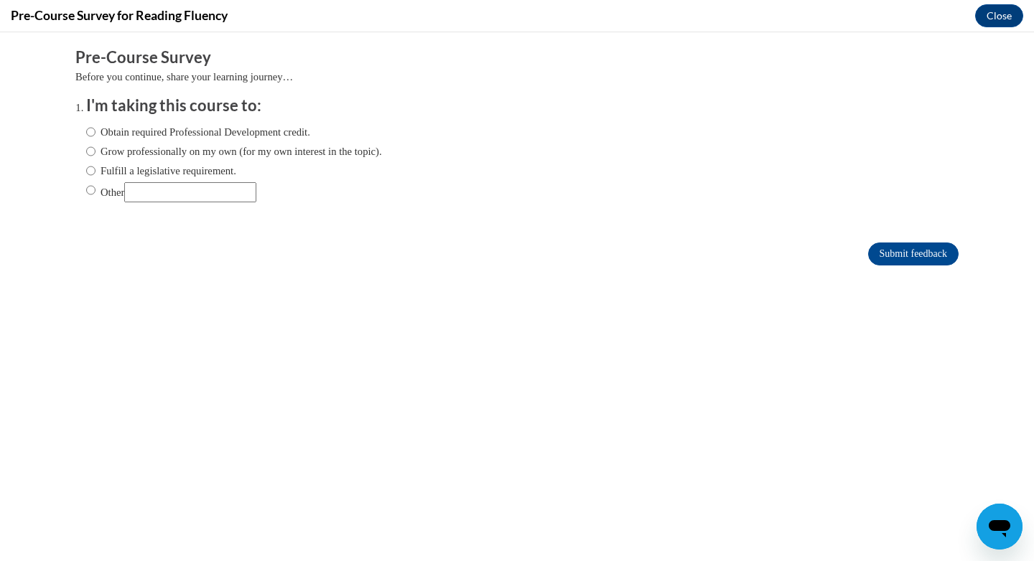
scroll to position [0, 0]
click at [86, 170] on input "Fulfill a legislative requirement." at bounding box center [90, 171] width 9 height 16
radio input "true"
click at [910, 251] on input "Submit feedback" at bounding box center [913, 254] width 90 height 23
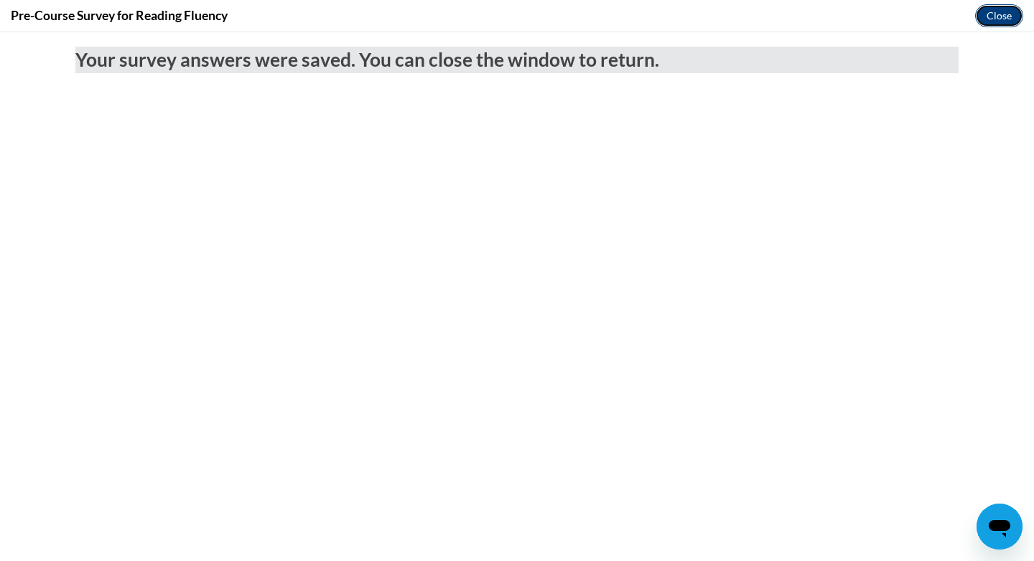
click at [995, 21] on button "Close" at bounding box center [999, 15] width 48 height 23
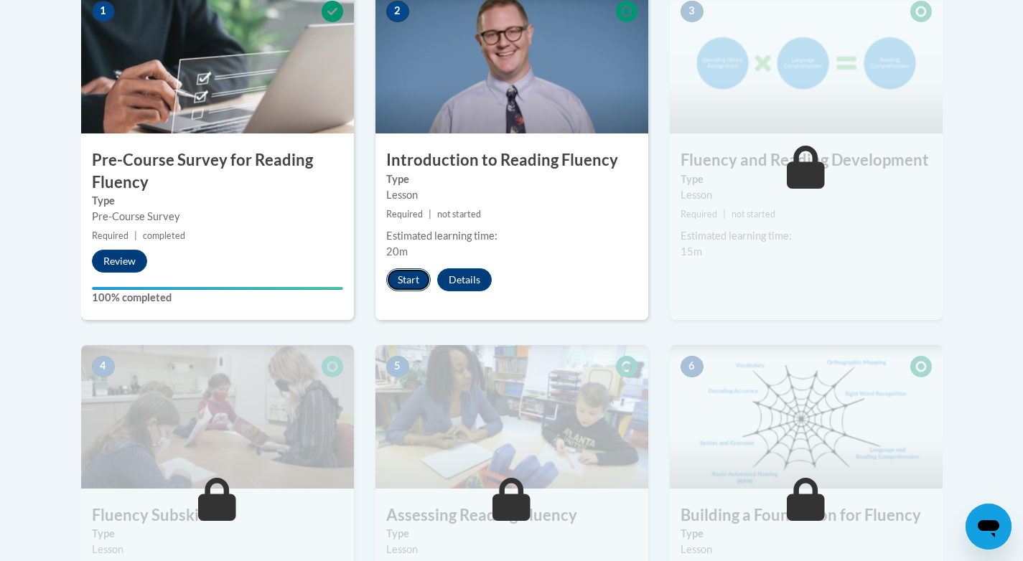
click at [419, 277] on button "Start" at bounding box center [408, 280] width 45 height 23
